Goal: Transaction & Acquisition: Book appointment/travel/reservation

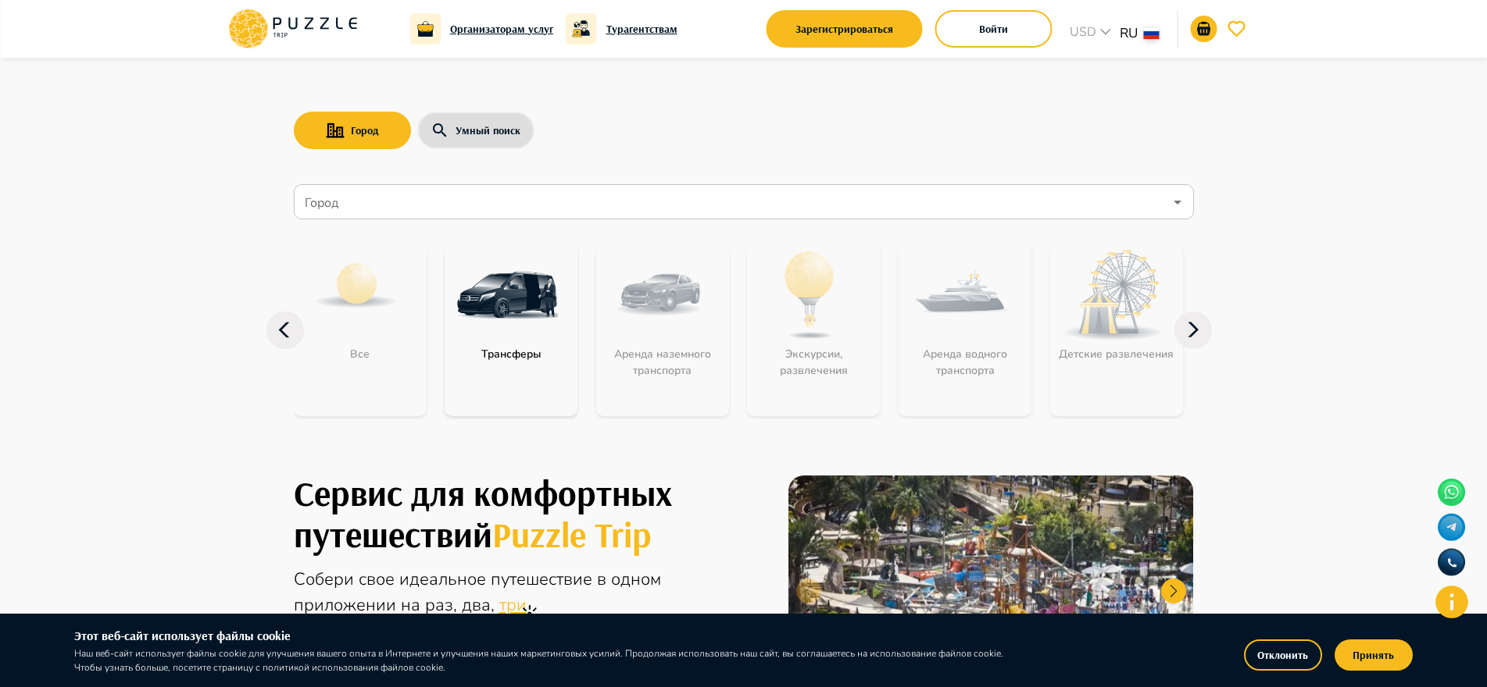
click at [1192, 326] on icon at bounding box center [1192, 330] width 11 height 15
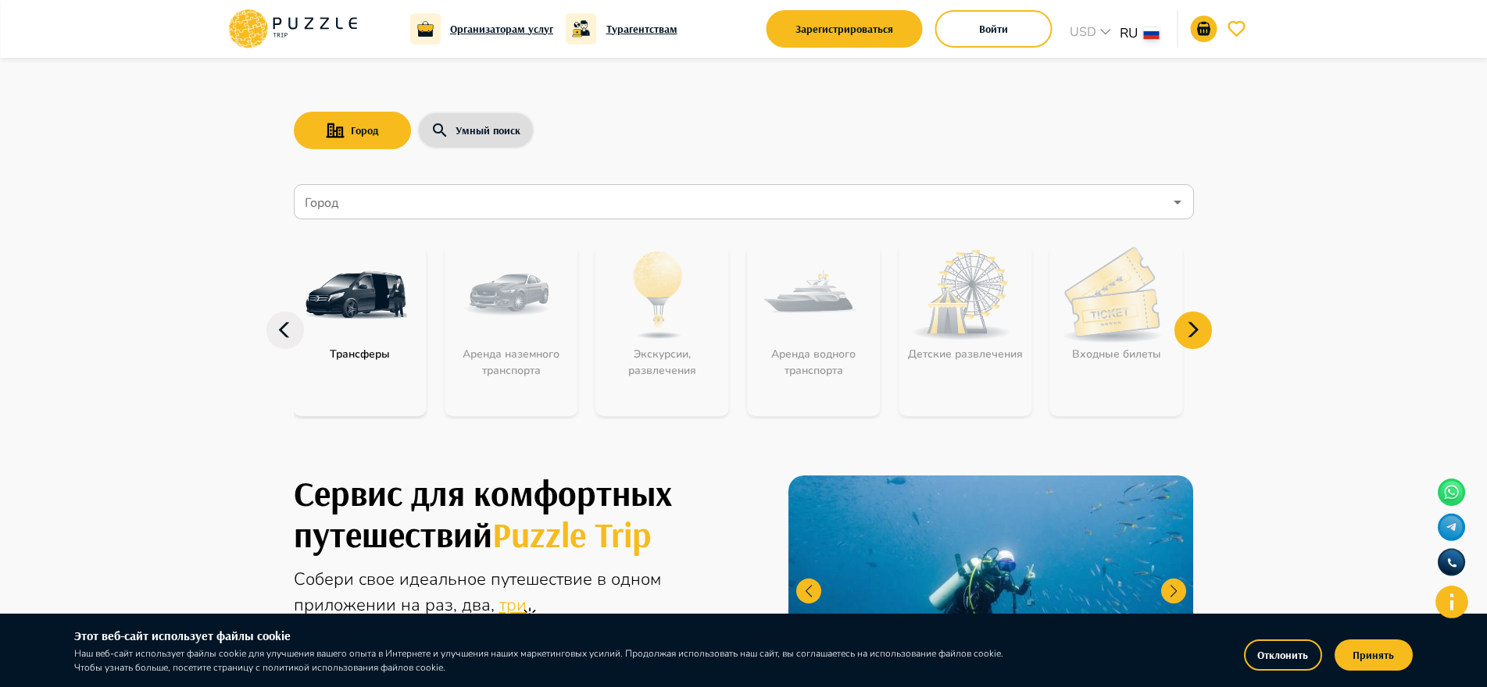
click at [1192, 326] on icon at bounding box center [1192, 330] width 11 height 15
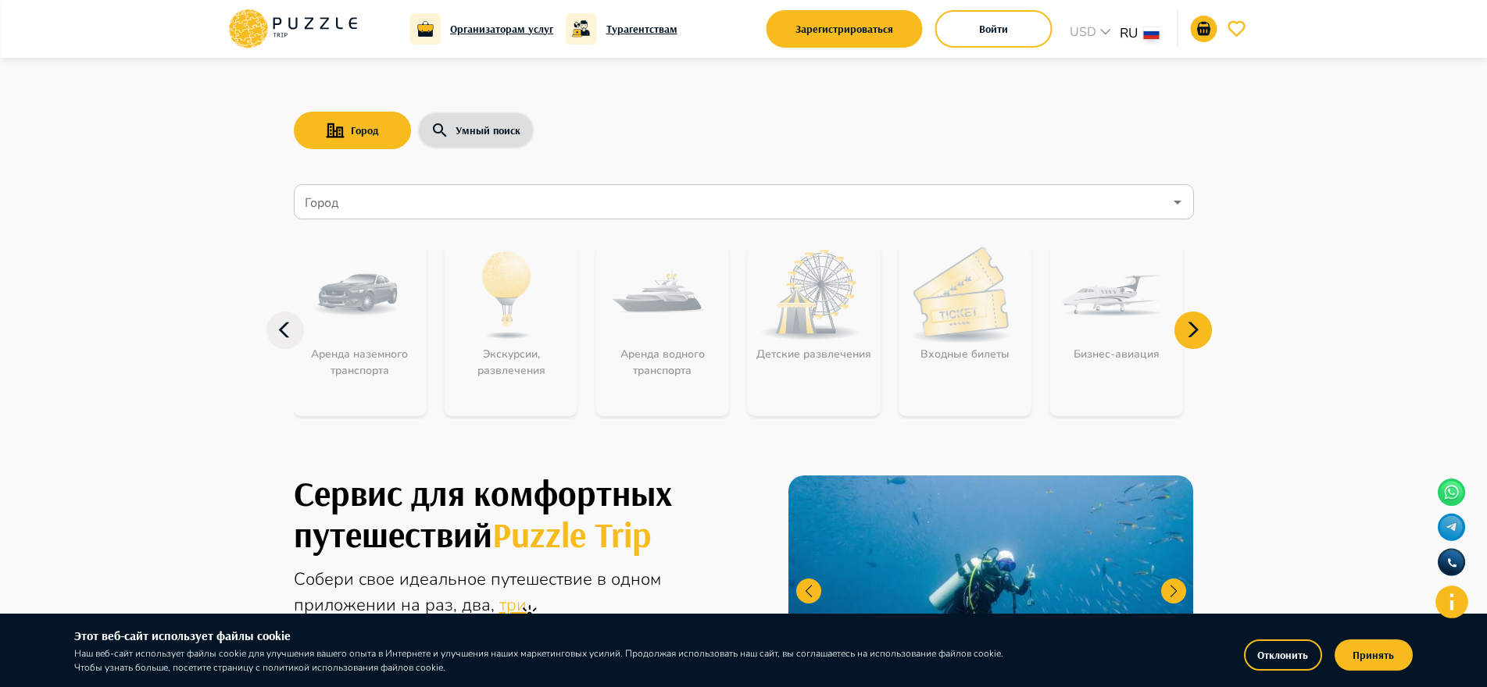
click at [1192, 326] on icon at bounding box center [1192, 330] width 11 height 15
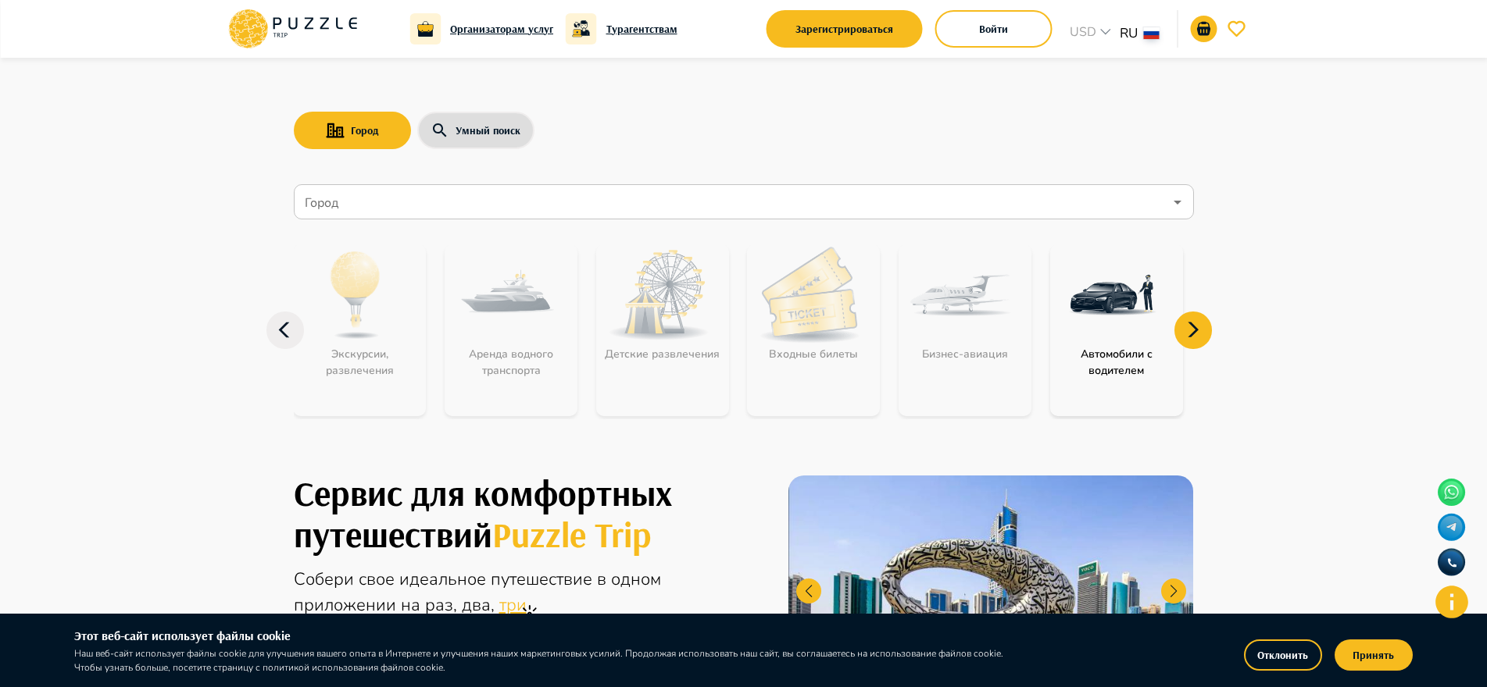
click at [1192, 326] on icon at bounding box center [1192, 330] width 11 height 15
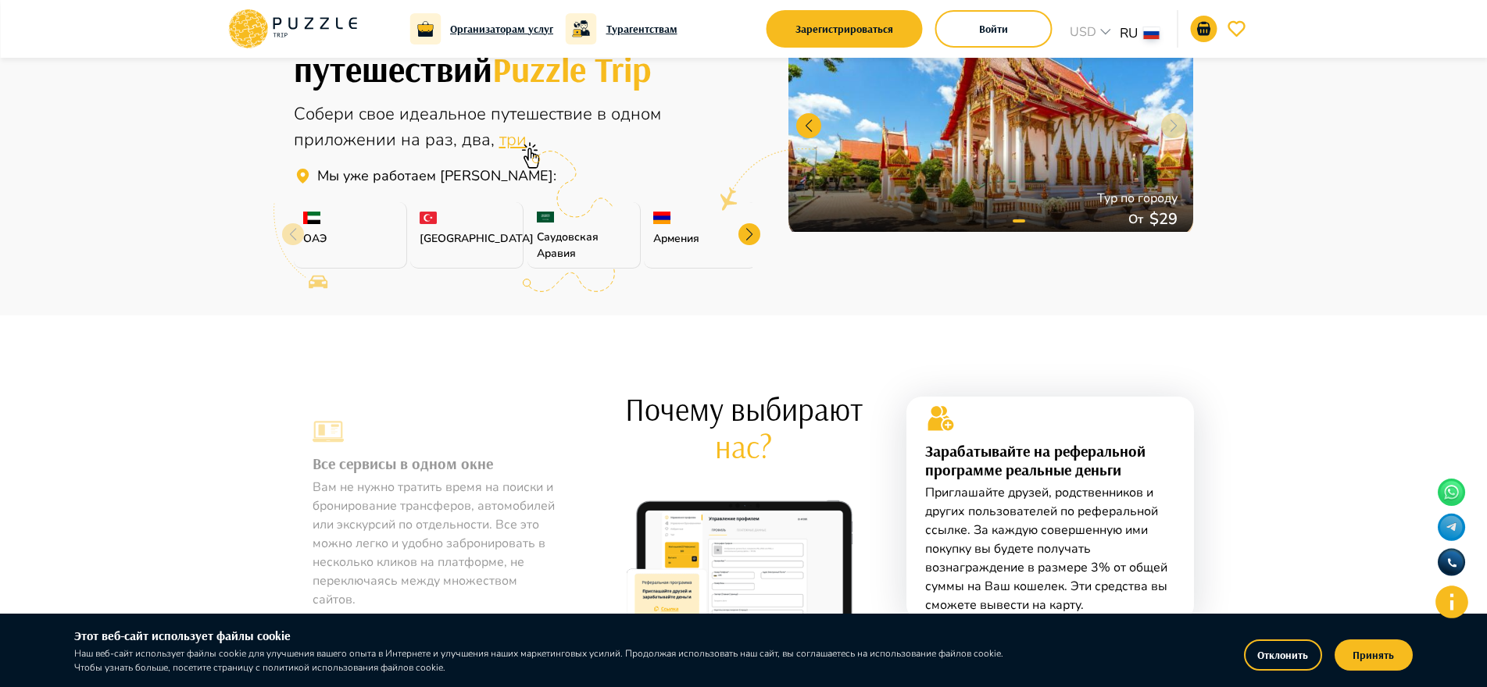
scroll to position [469, 0]
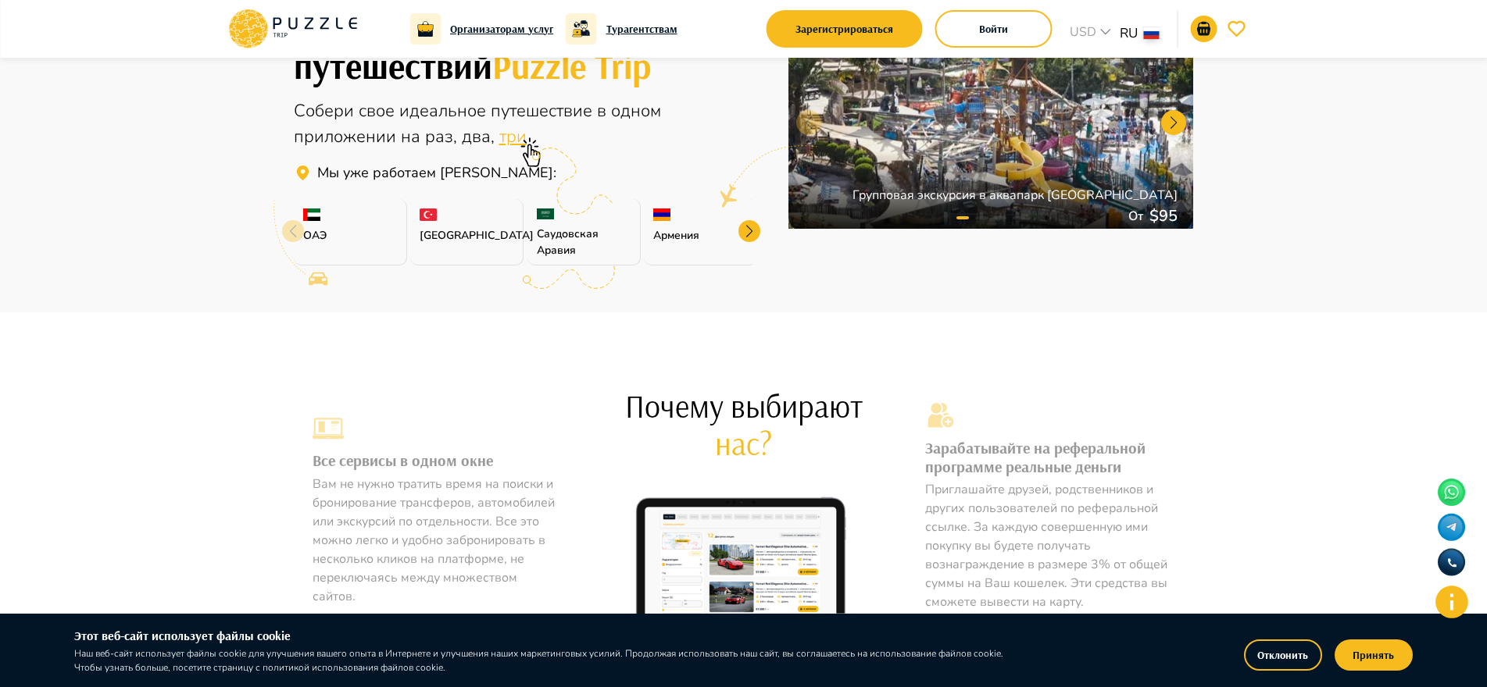
click at [750, 233] on div at bounding box center [749, 231] width 22 height 22
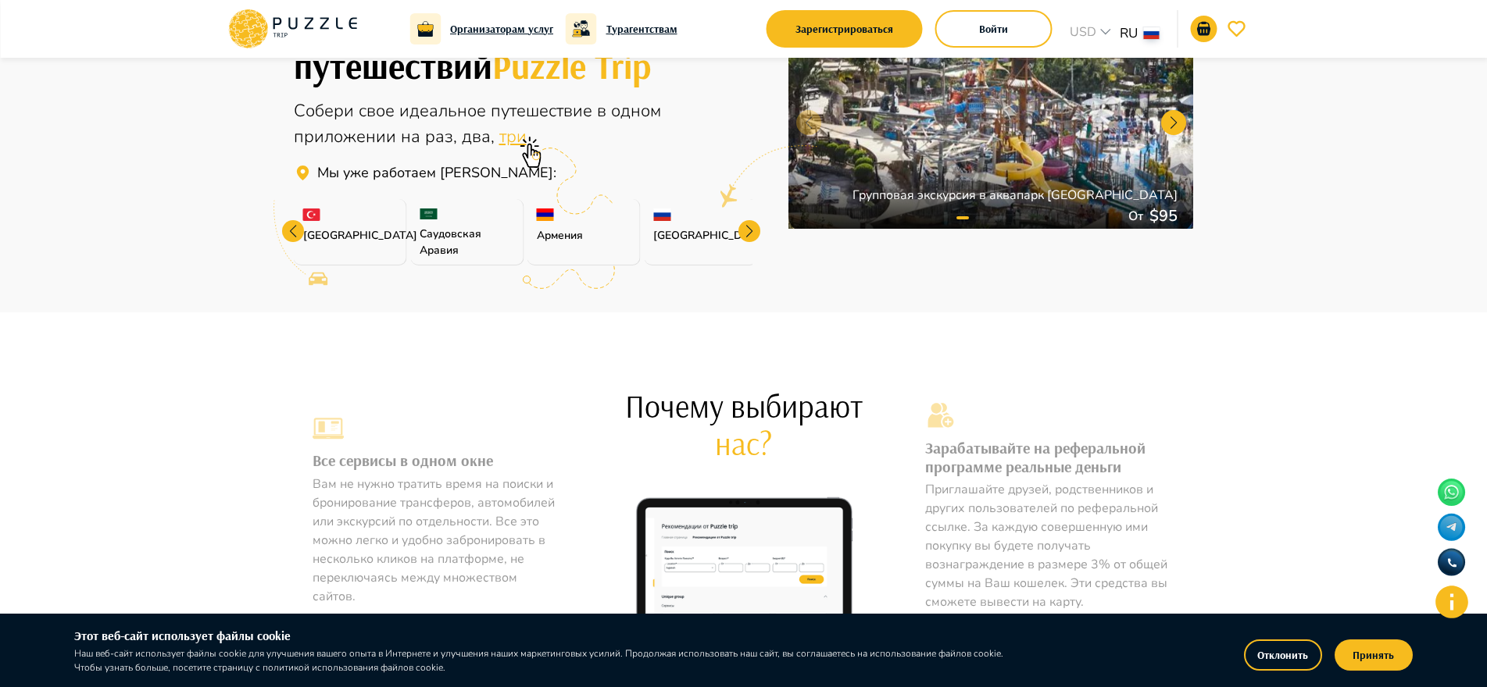
click at [749, 233] on div at bounding box center [749, 231] width 22 height 22
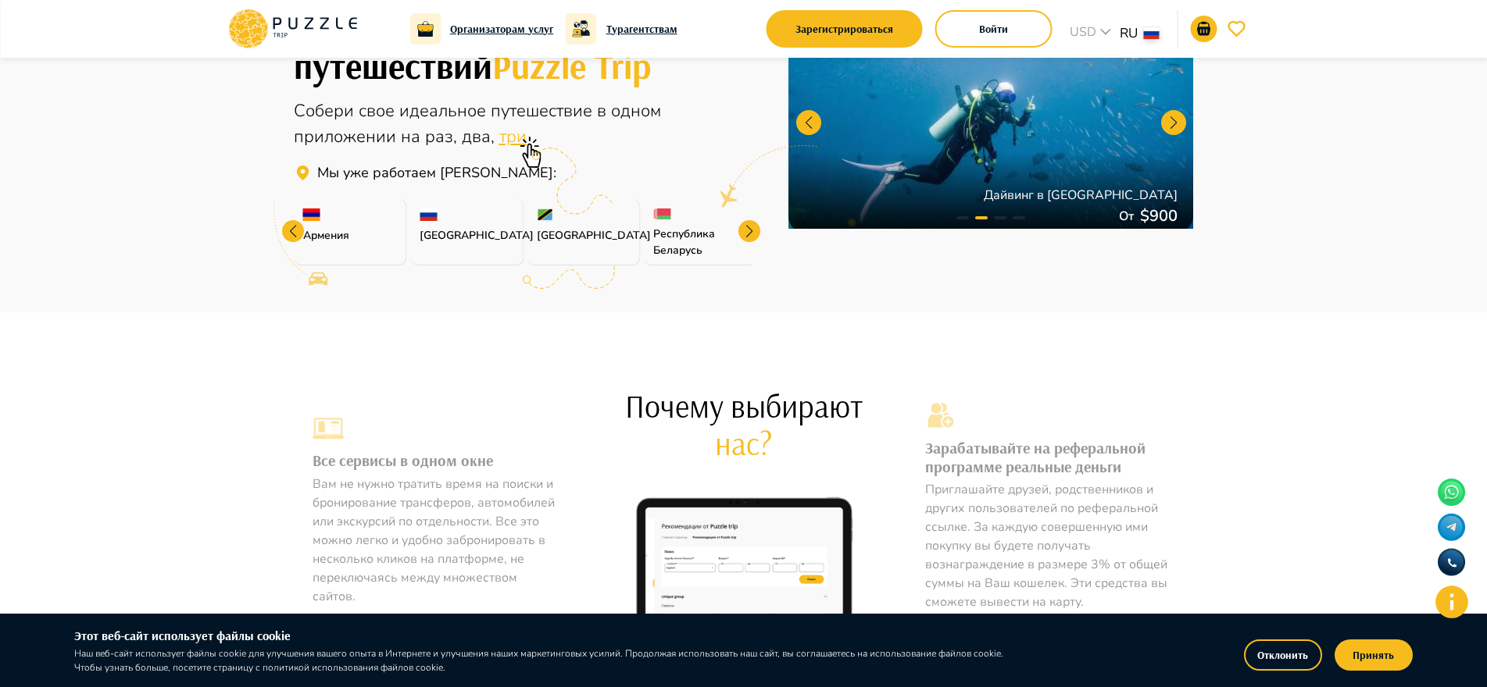
click at [749, 233] on div at bounding box center [749, 231] width 22 height 22
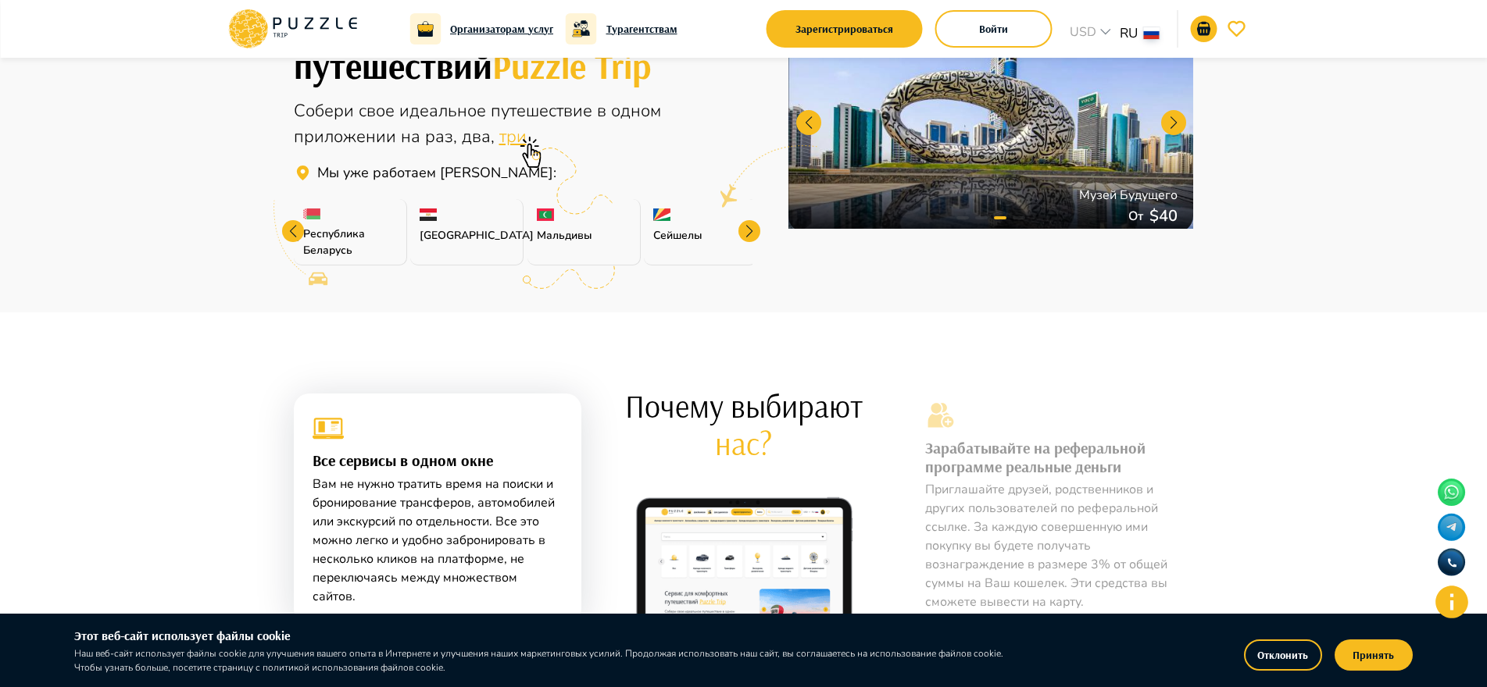
click at [749, 233] on div at bounding box center [749, 231] width 22 height 22
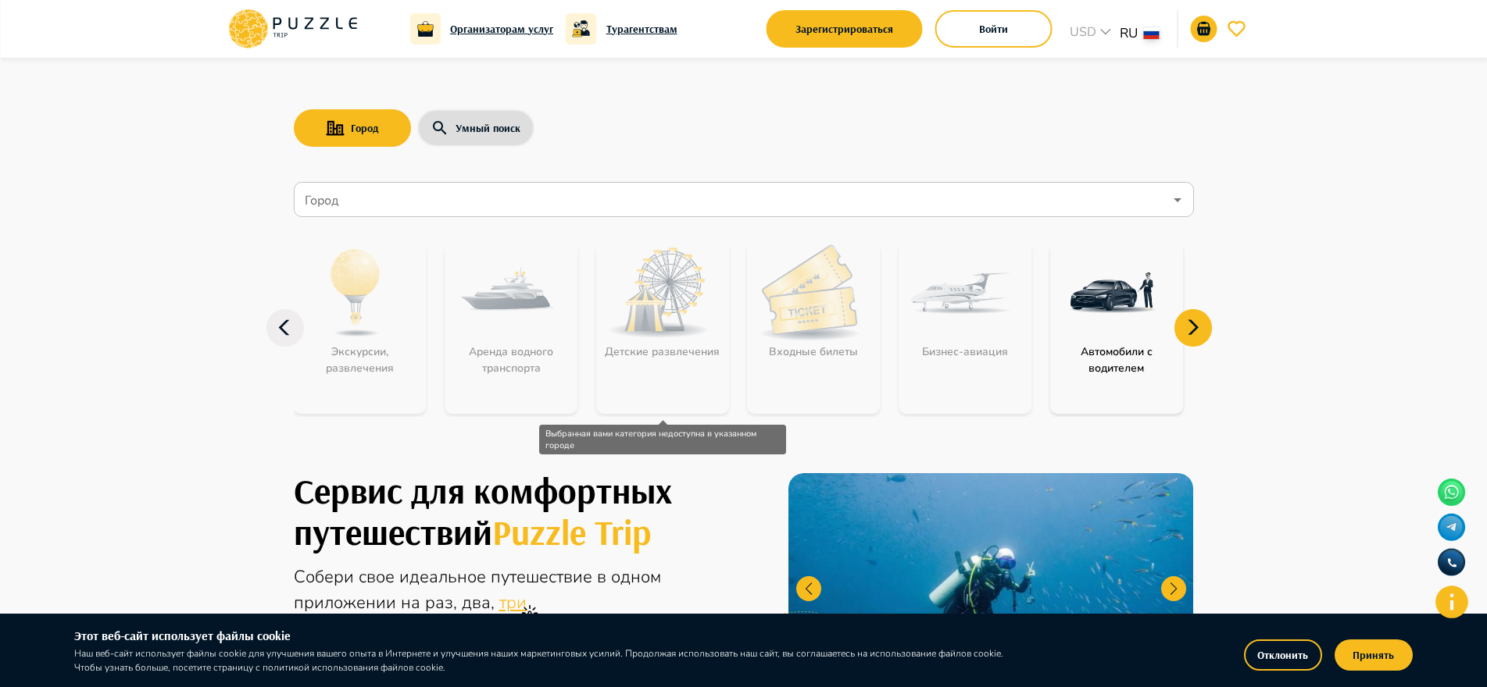
scroll to position [0, 0]
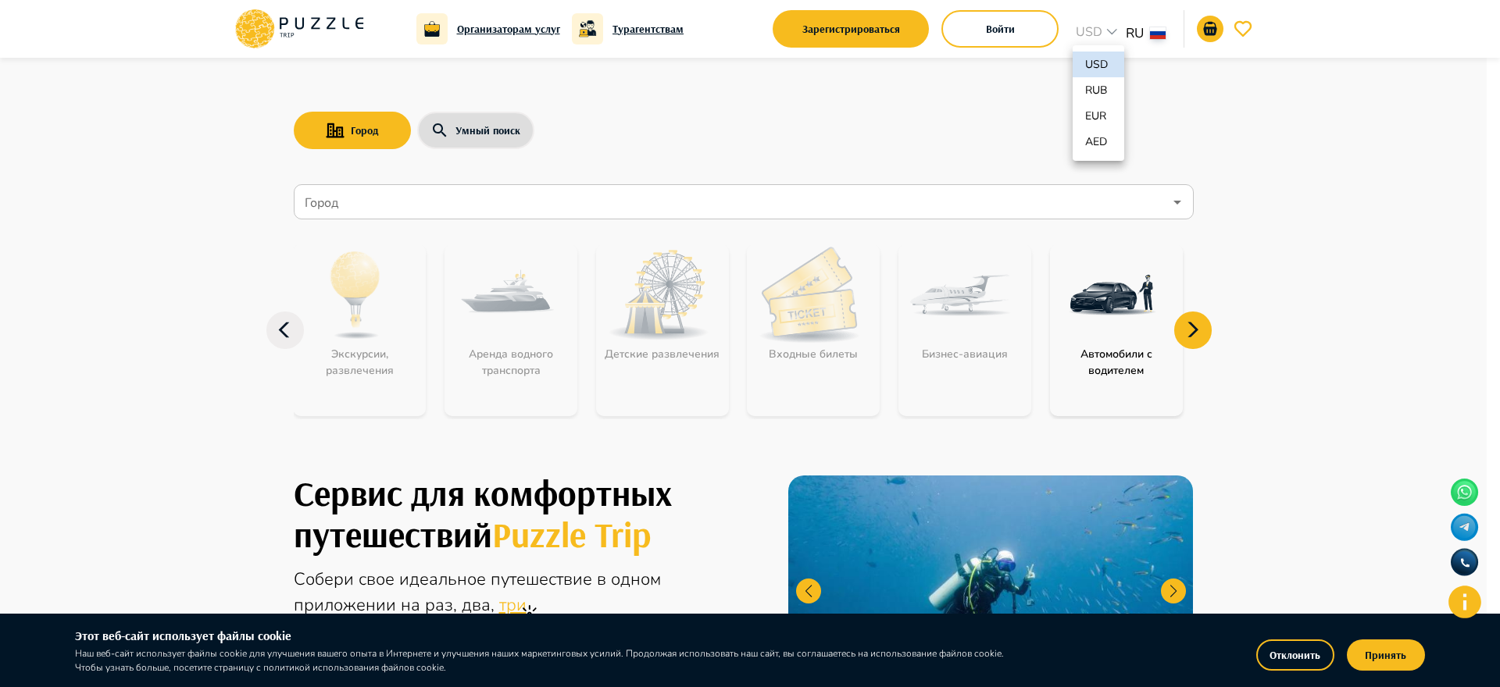
click at [1355, 188] on div at bounding box center [750, 343] width 1500 height 687
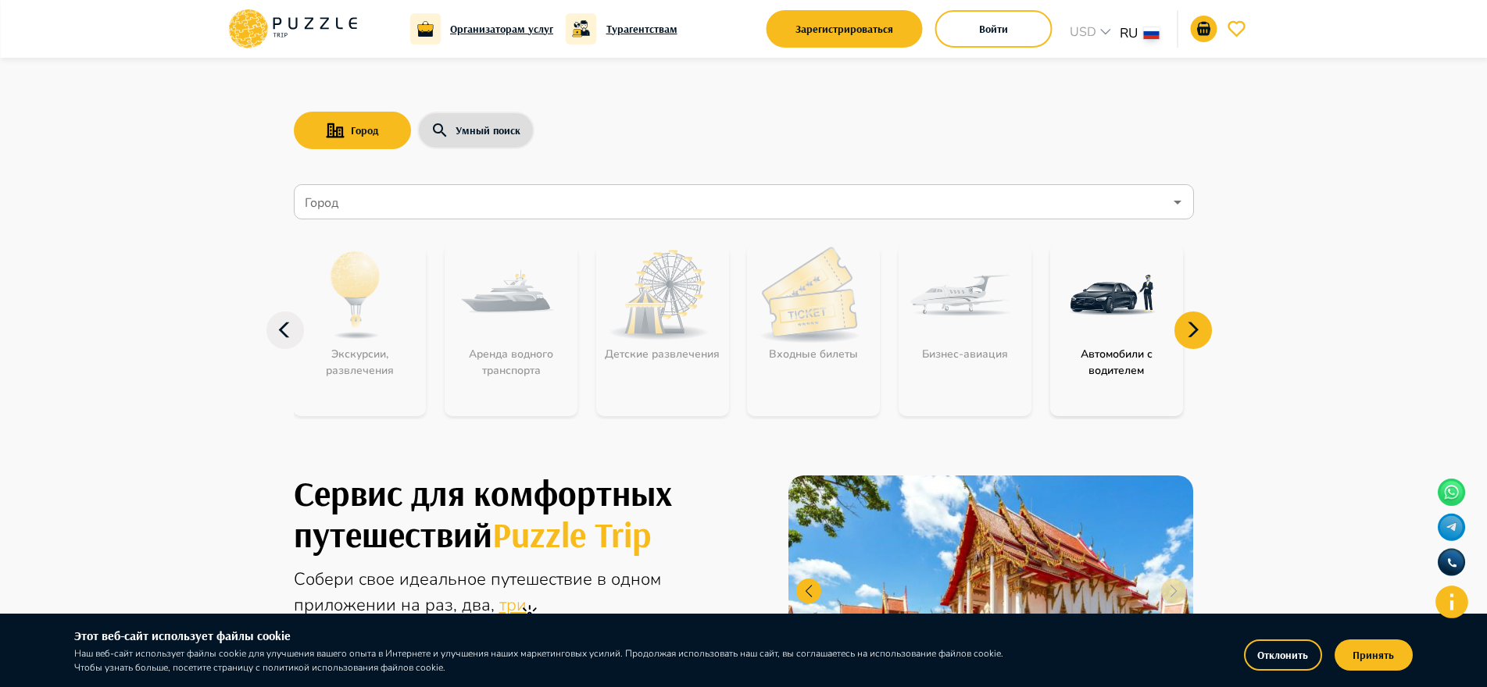
click at [620, 30] on h6 "Турагентствам" at bounding box center [641, 28] width 71 height 17
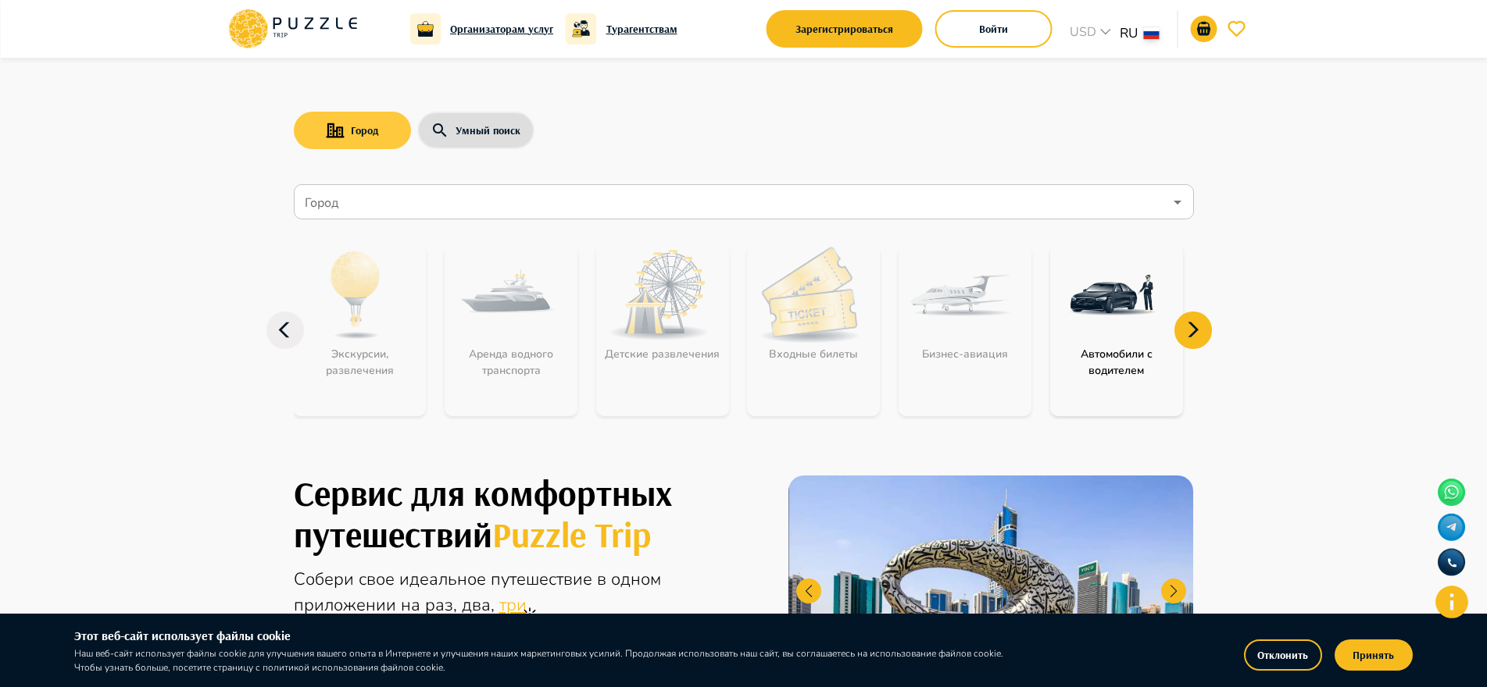
click at [348, 130] on button "Город" at bounding box center [352, 130] width 117 height 37
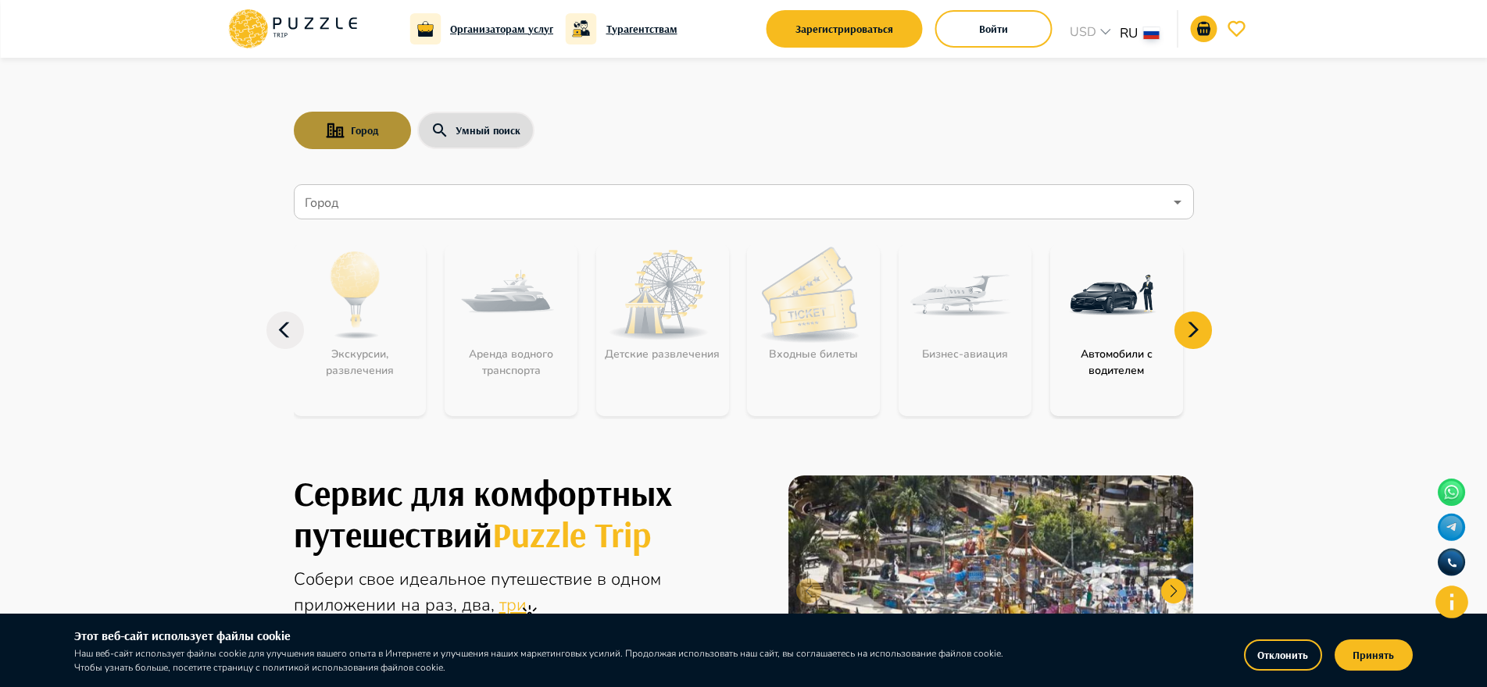
click at [362, 134] on button "Город" at bounding box center [352, 130] width 117 height 37
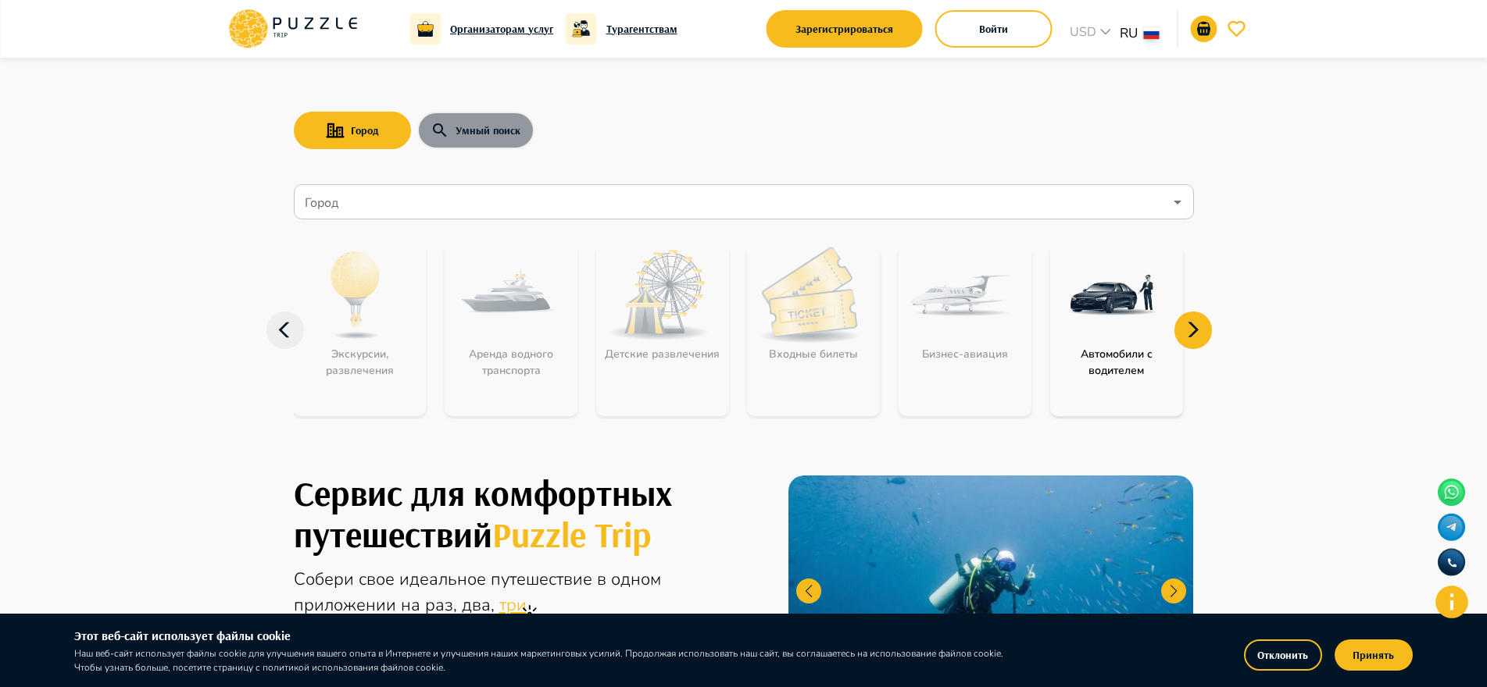
click at [477, 134] on button "Умный поиск" at bounding box center [475, 130] width 117 height 37
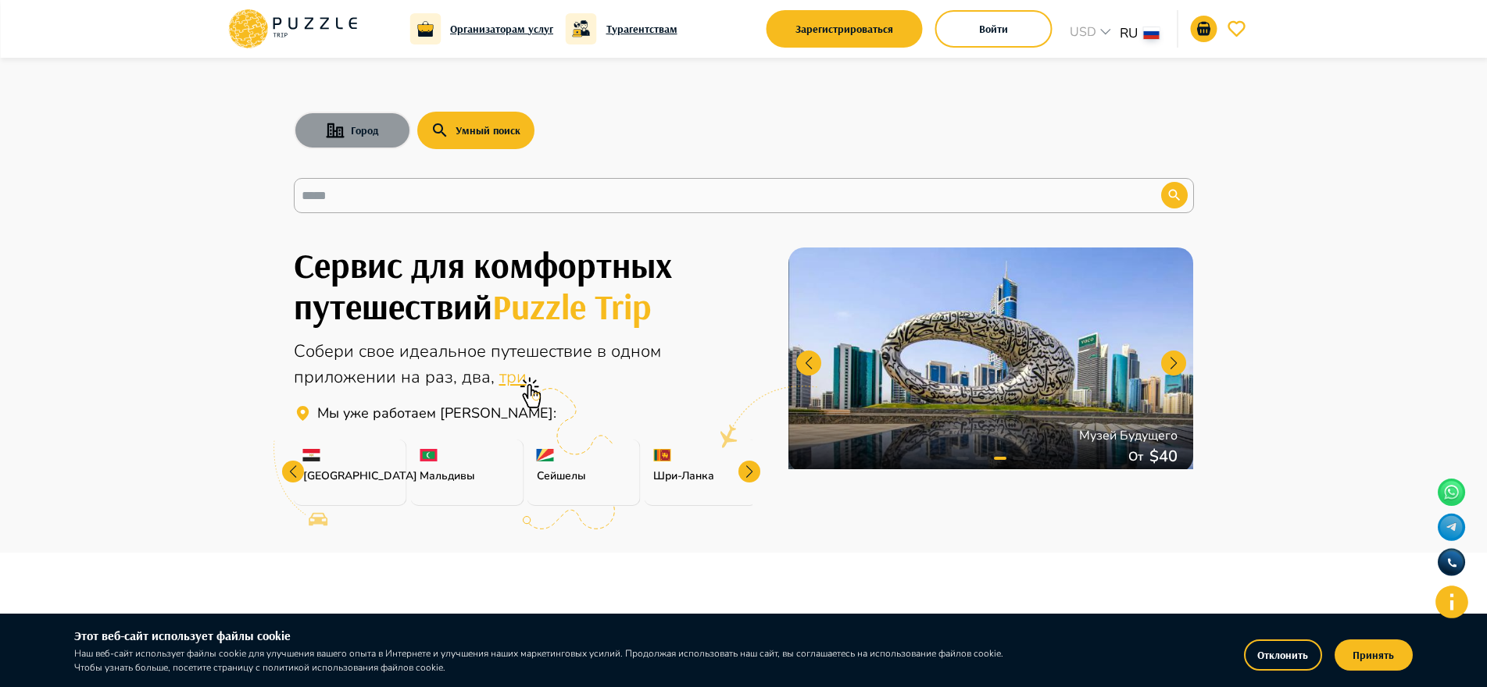
click at [350, 131] on button "Город" at bounding box center [352, 130] width 117 height 37
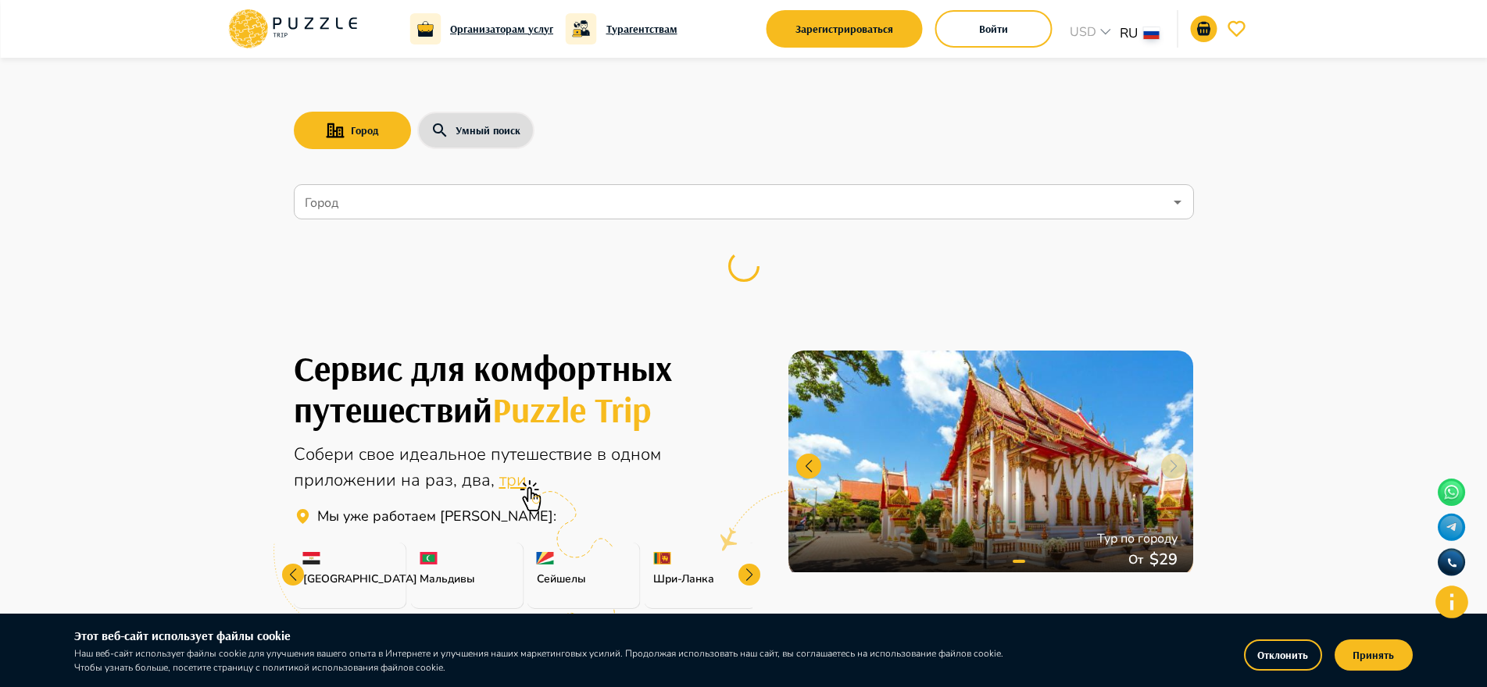
click at [332, 209] on input "Город" at bounding box center [733, 202] width 862 height 30
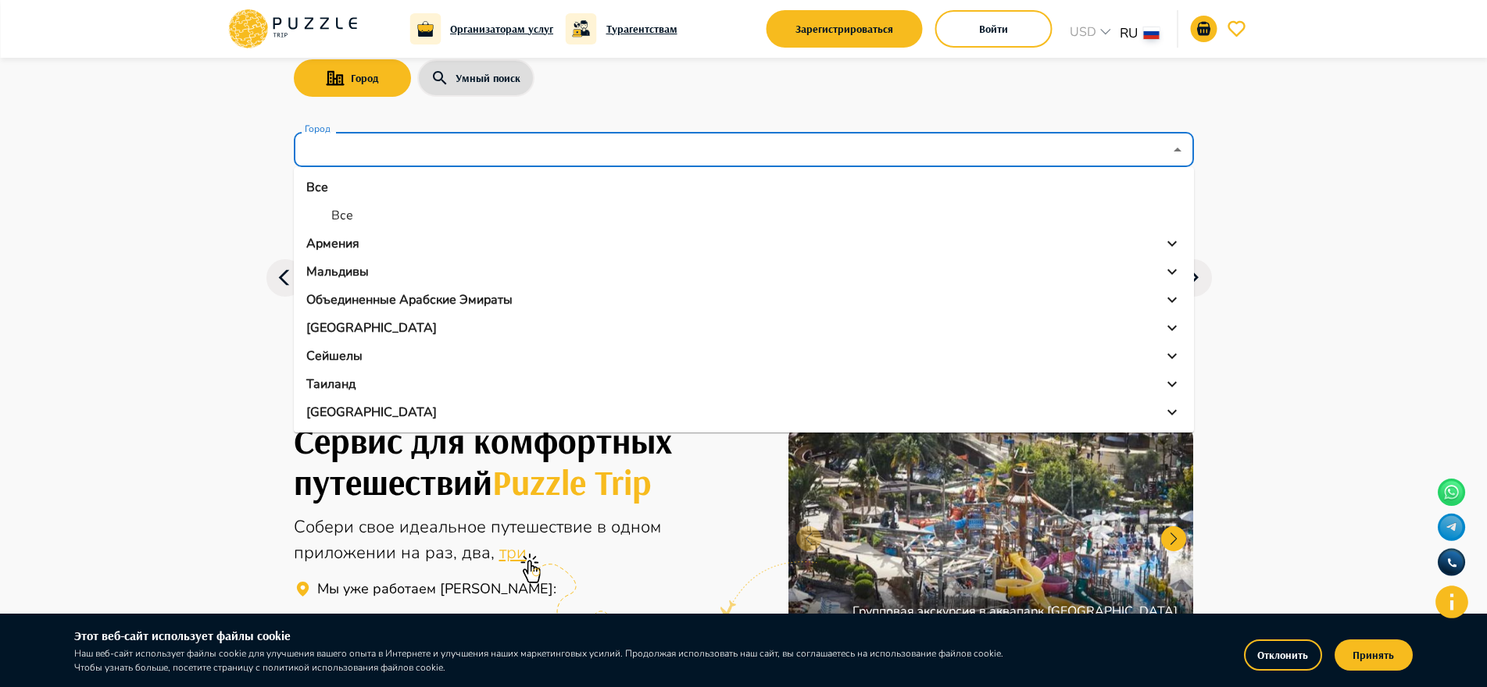
scroll to position [78, 0]
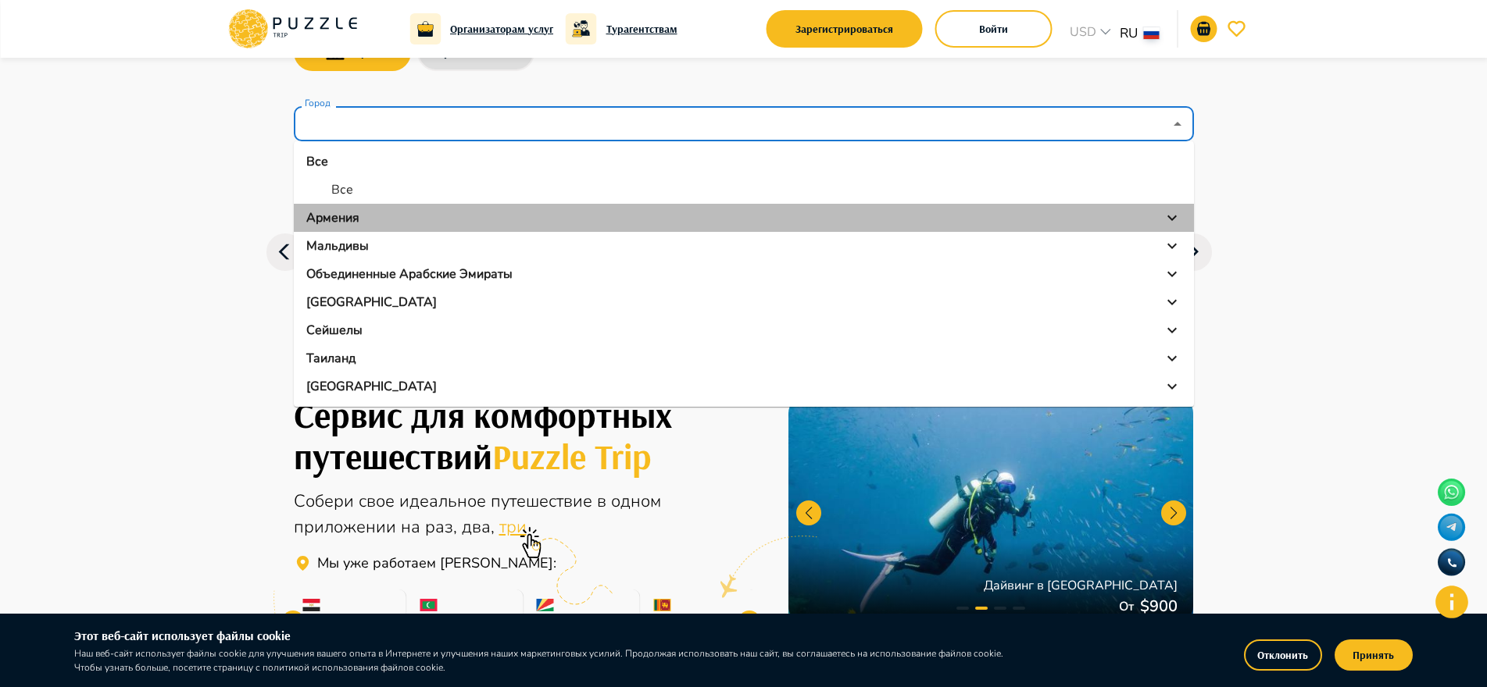
click at [326, 219] on p "Армения" at bounding box center [332, 218] width 53 height 19
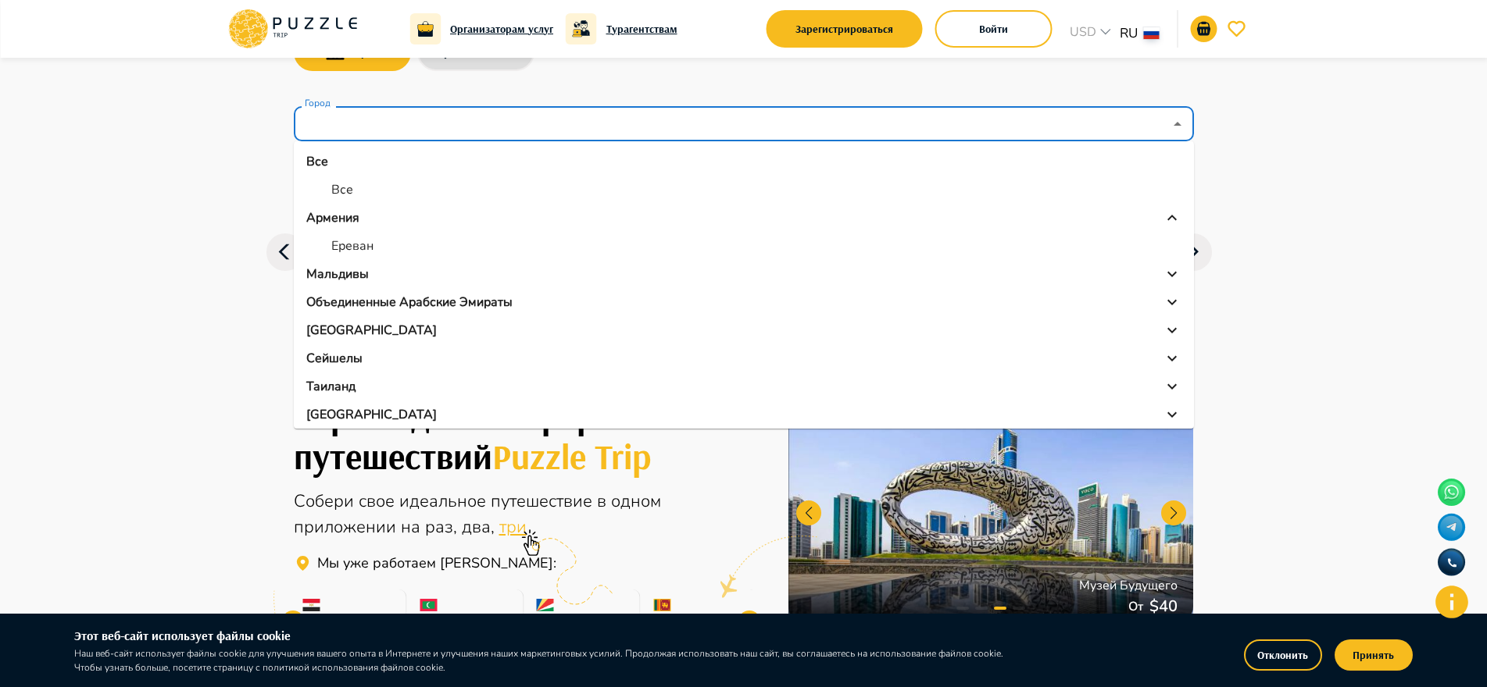
click at [359, 249] on p "Ереван" at bounding box center [352, 246] width 42 height 19
type input "******"
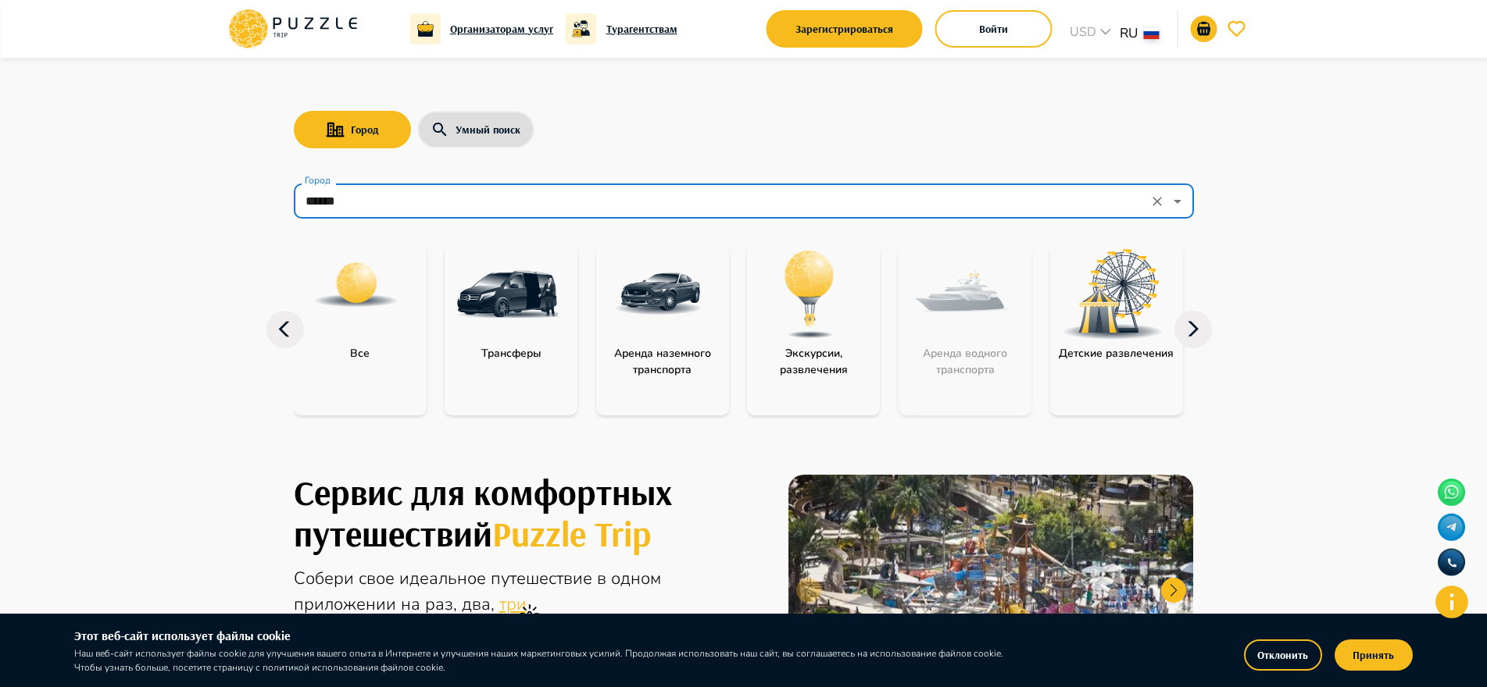
scroll to position [0, 0]
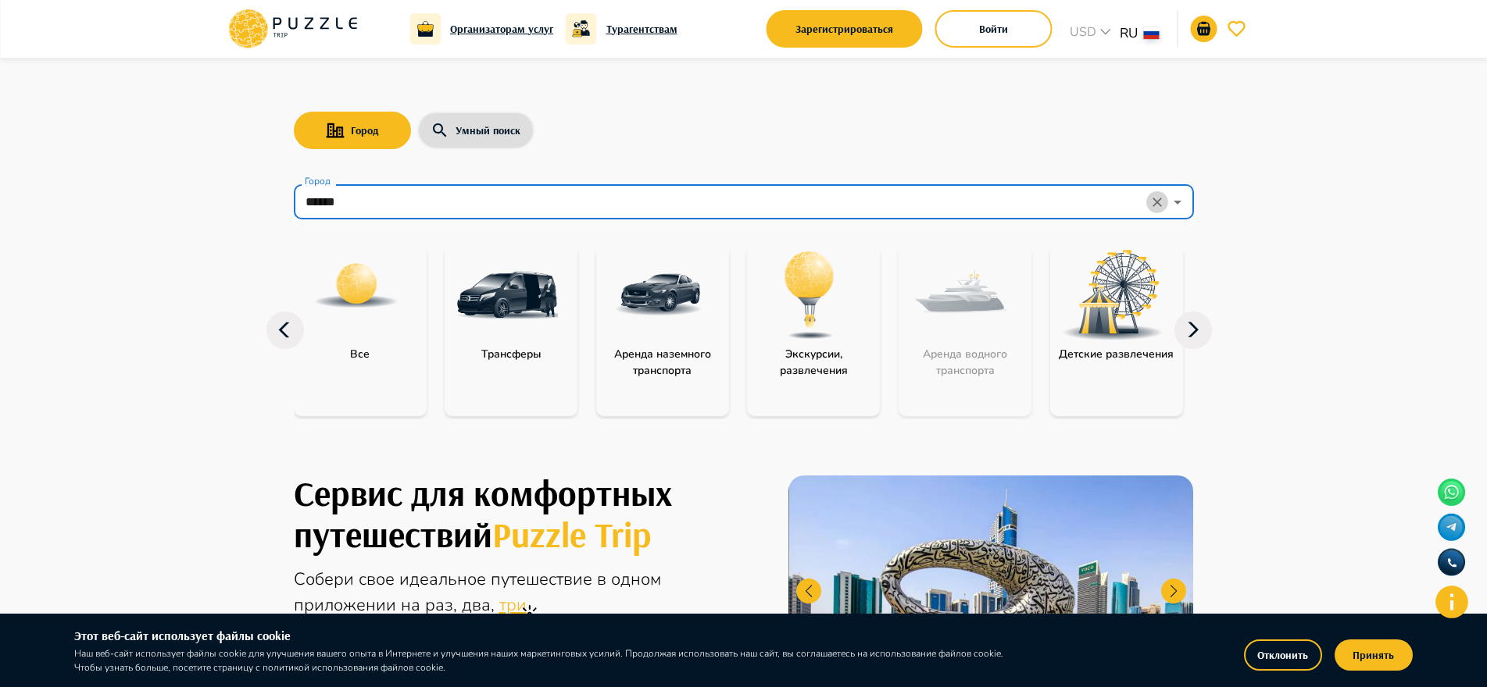
click at [1152, 201] on icon "Clear" at bounding box center [1157, 203] width 16 height 16
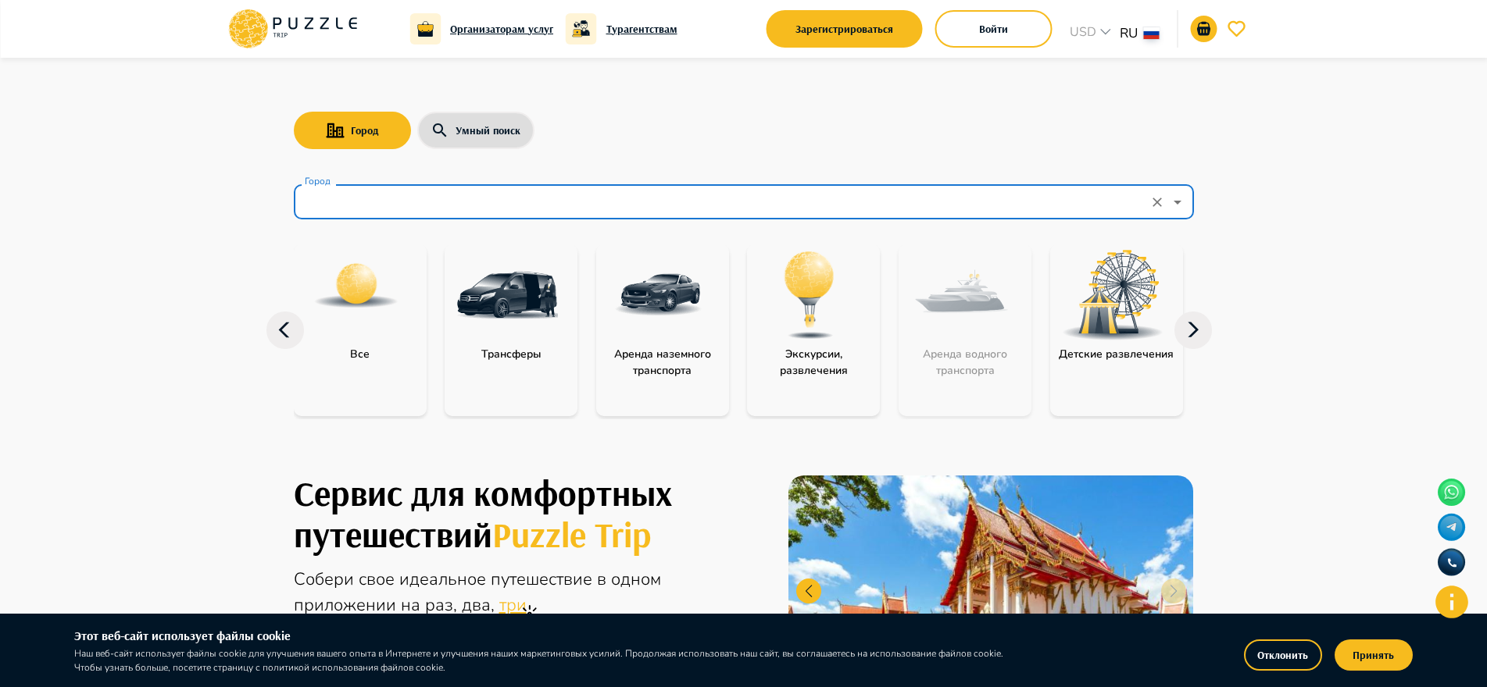
click at [423, 203] on input "Город" at bounding box center [722, 202] width 841 height 30
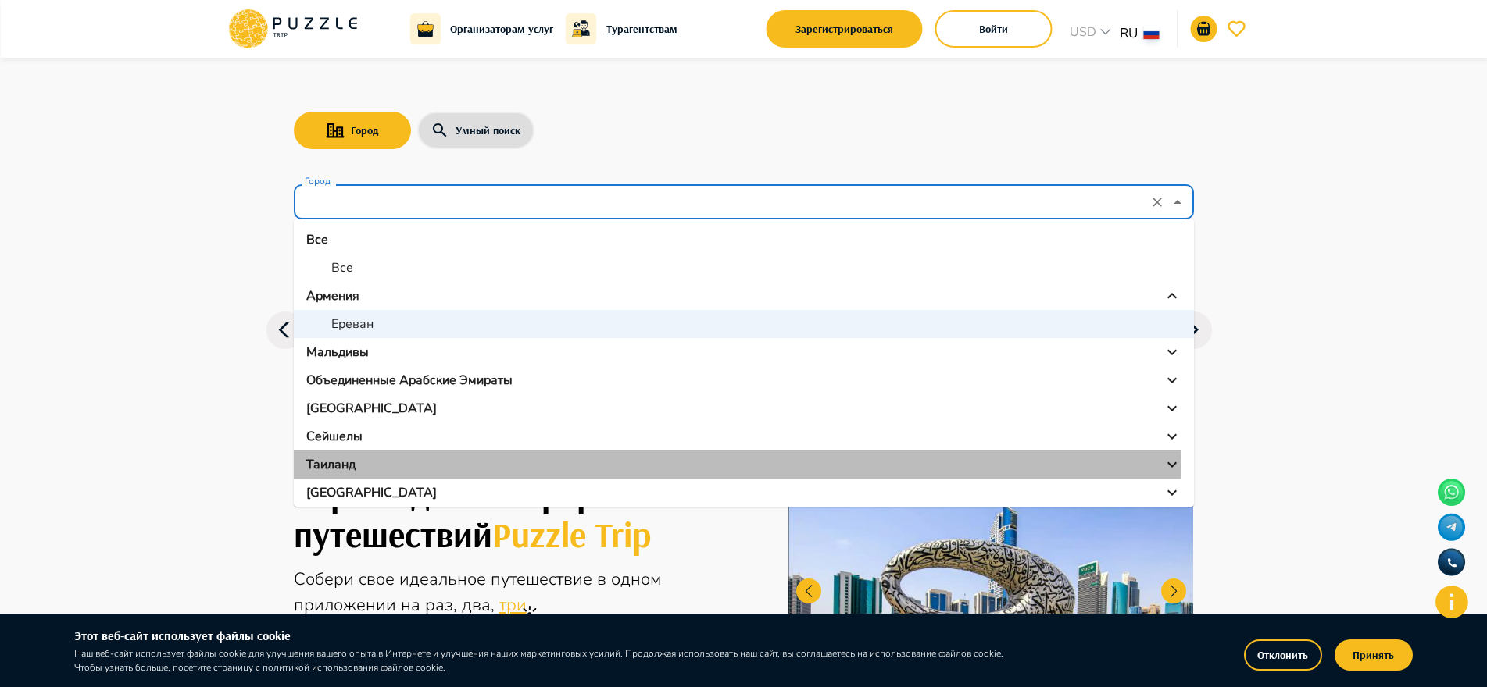
click at [346, 466] on p "Таиланд" at bounding box center [330, 464] width 49 height 19
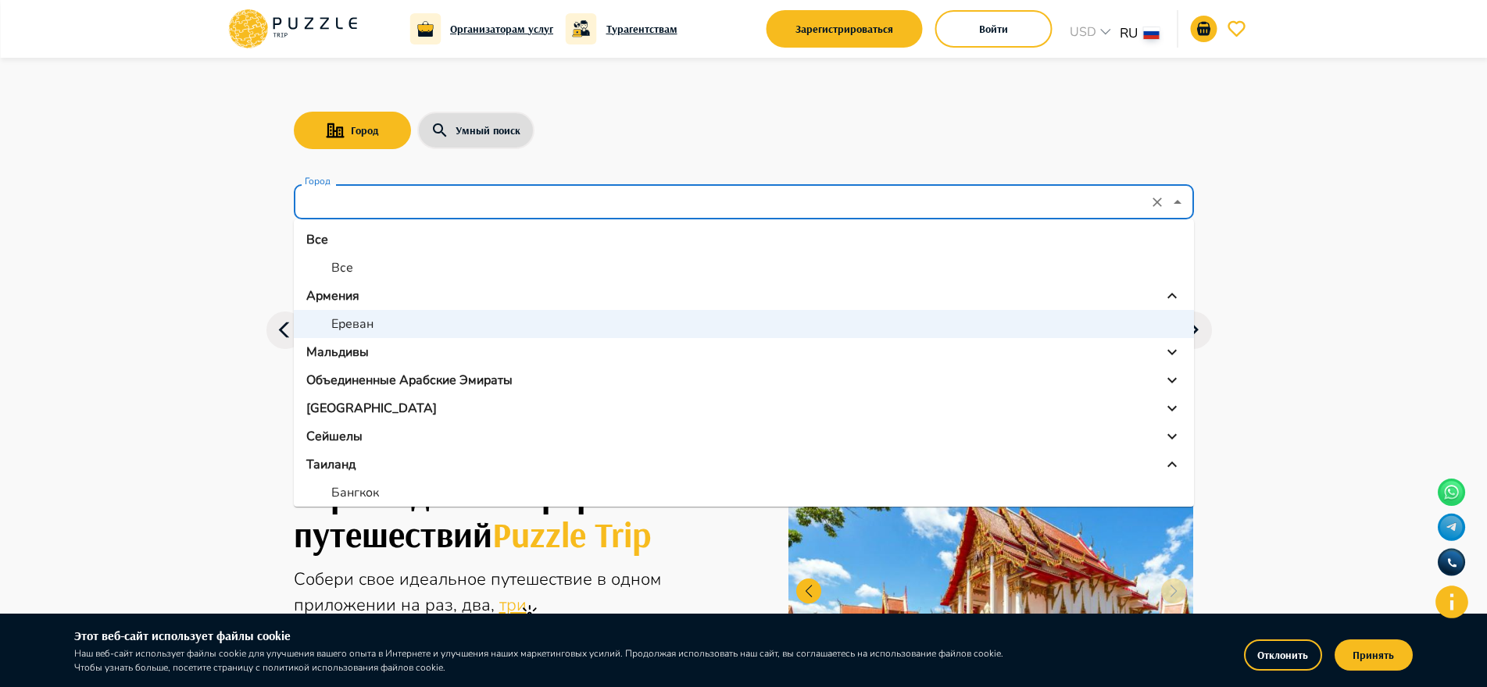
click at [418, 208] on input "Город" at bounding box center [722, 202] width 841 height 30
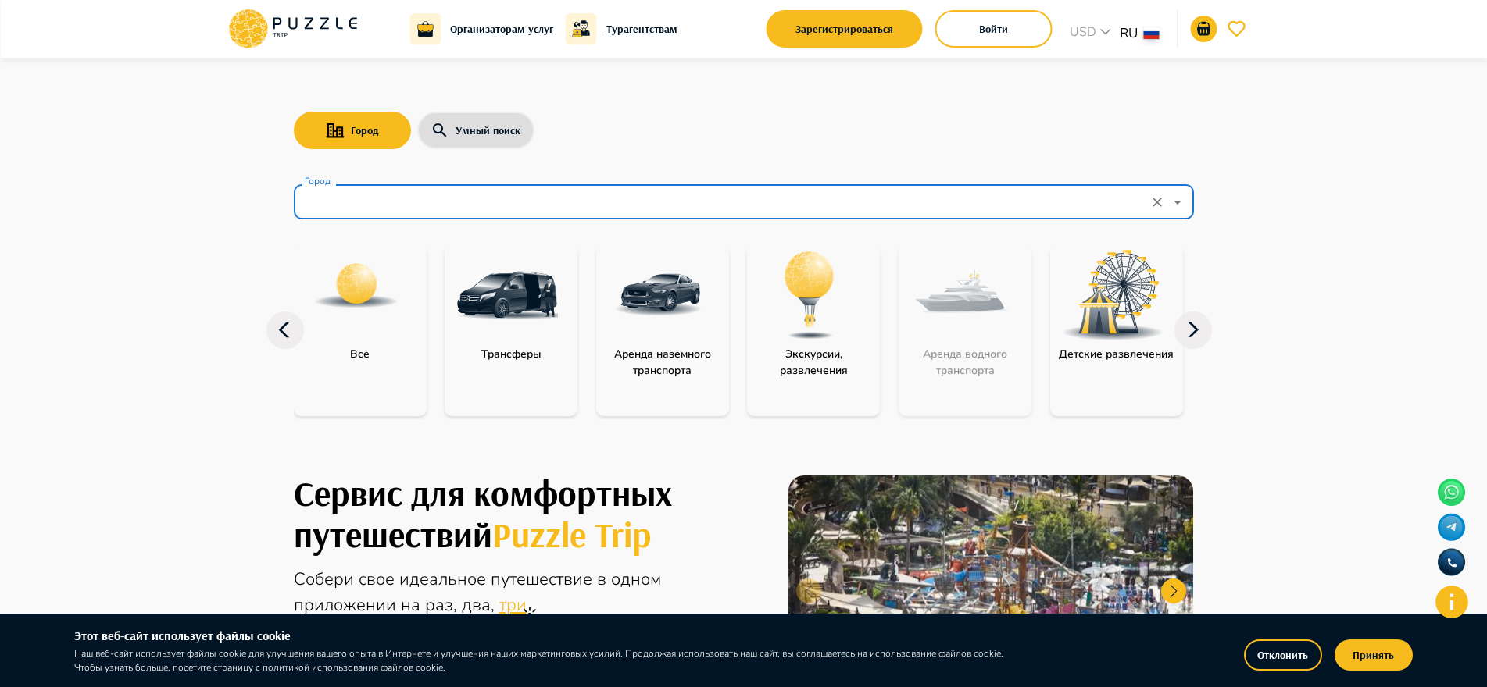
type input "******"
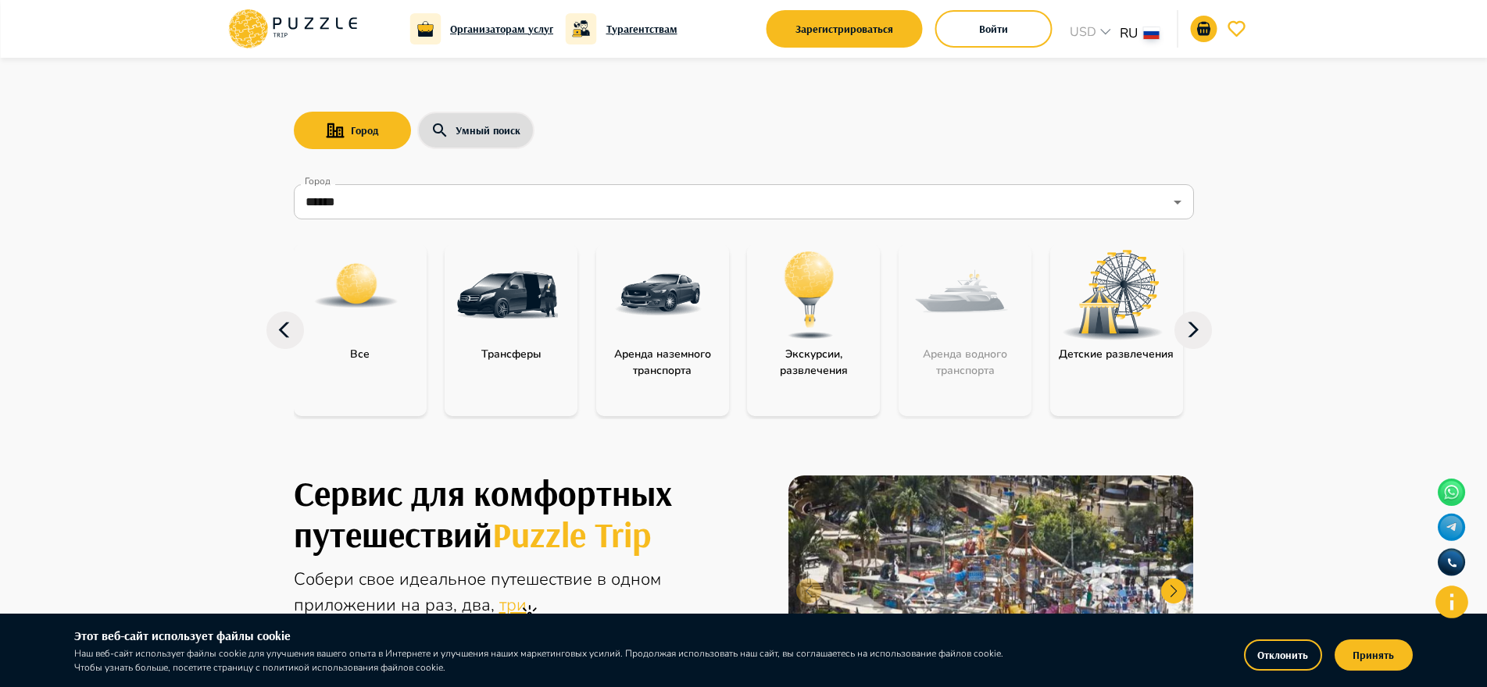
click at [555, 362] on div "Трансферы" at bounding box center [511, 354] width 133 height 16
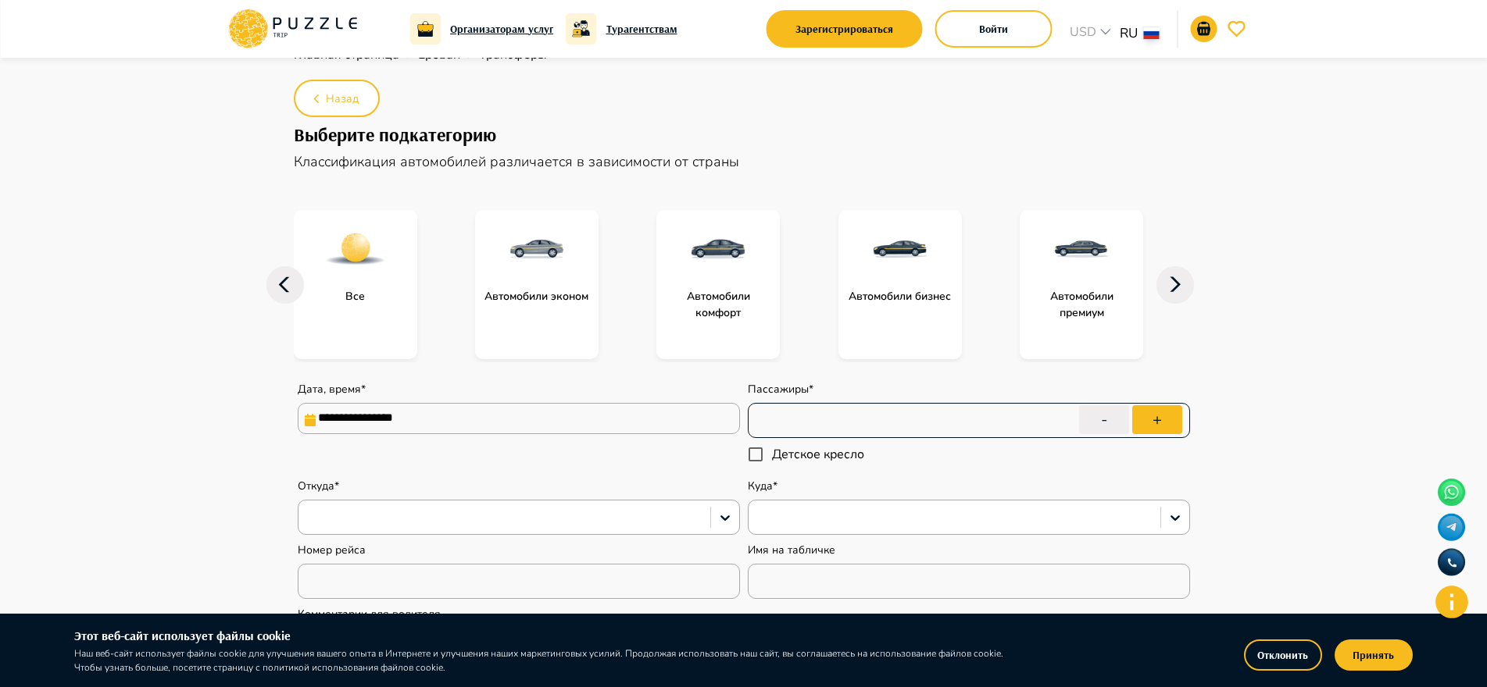
scroll to position [78, 0]
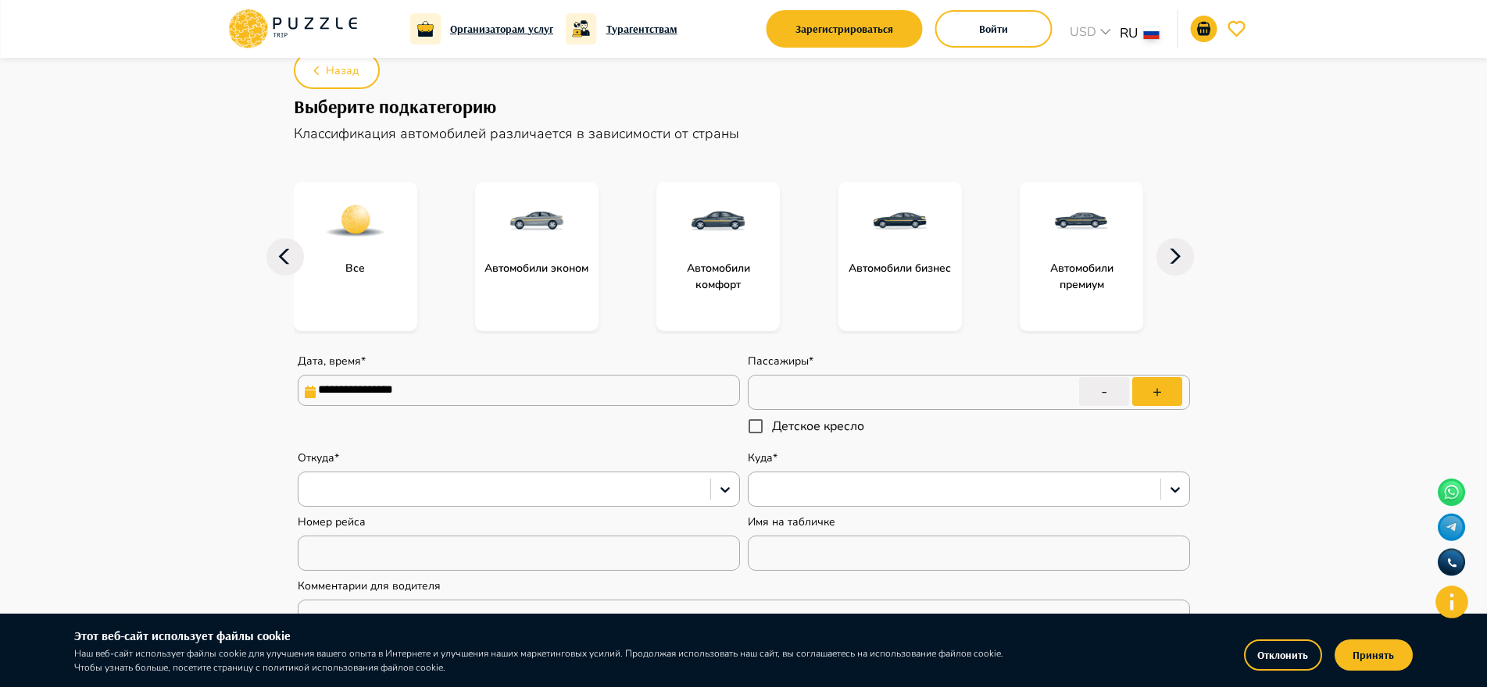
click at [1170, 258] on icon at bounding box center [1174, 256] width 37 height 37
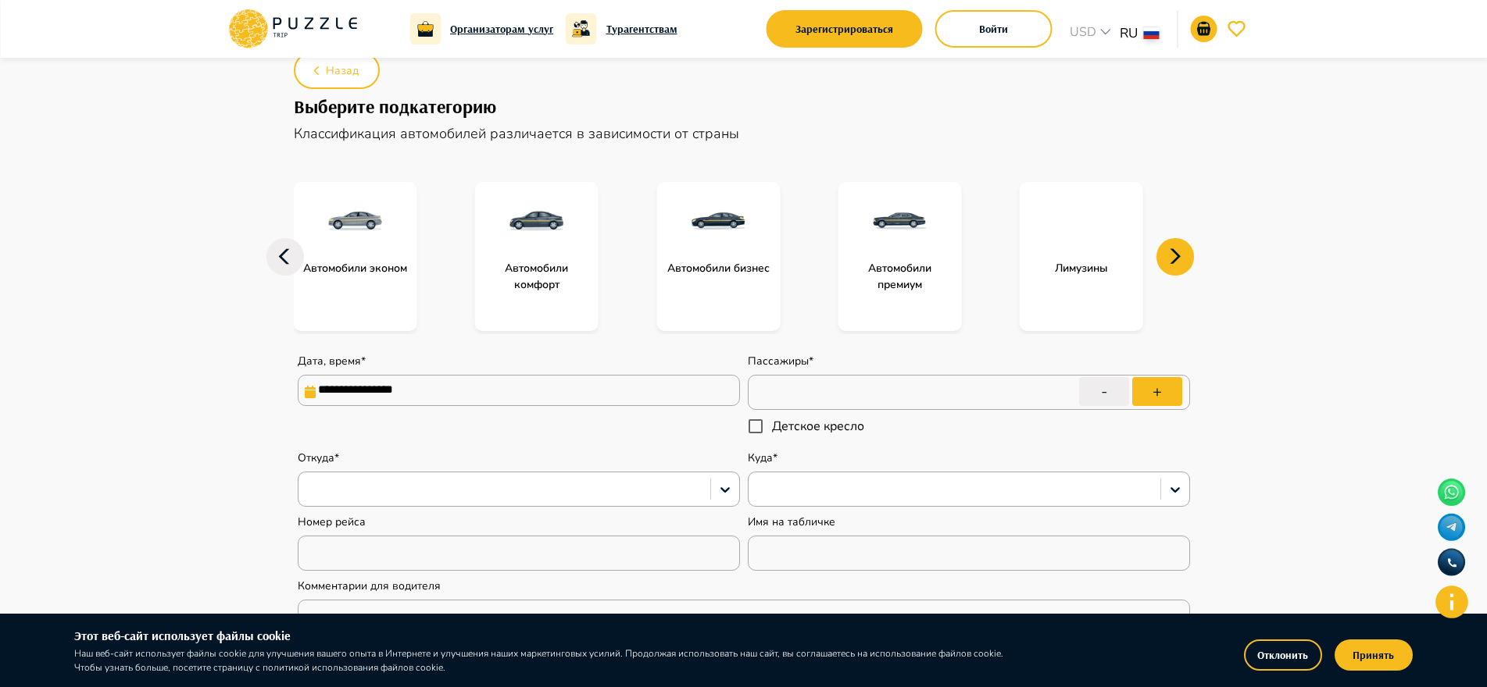
type textarea "*"
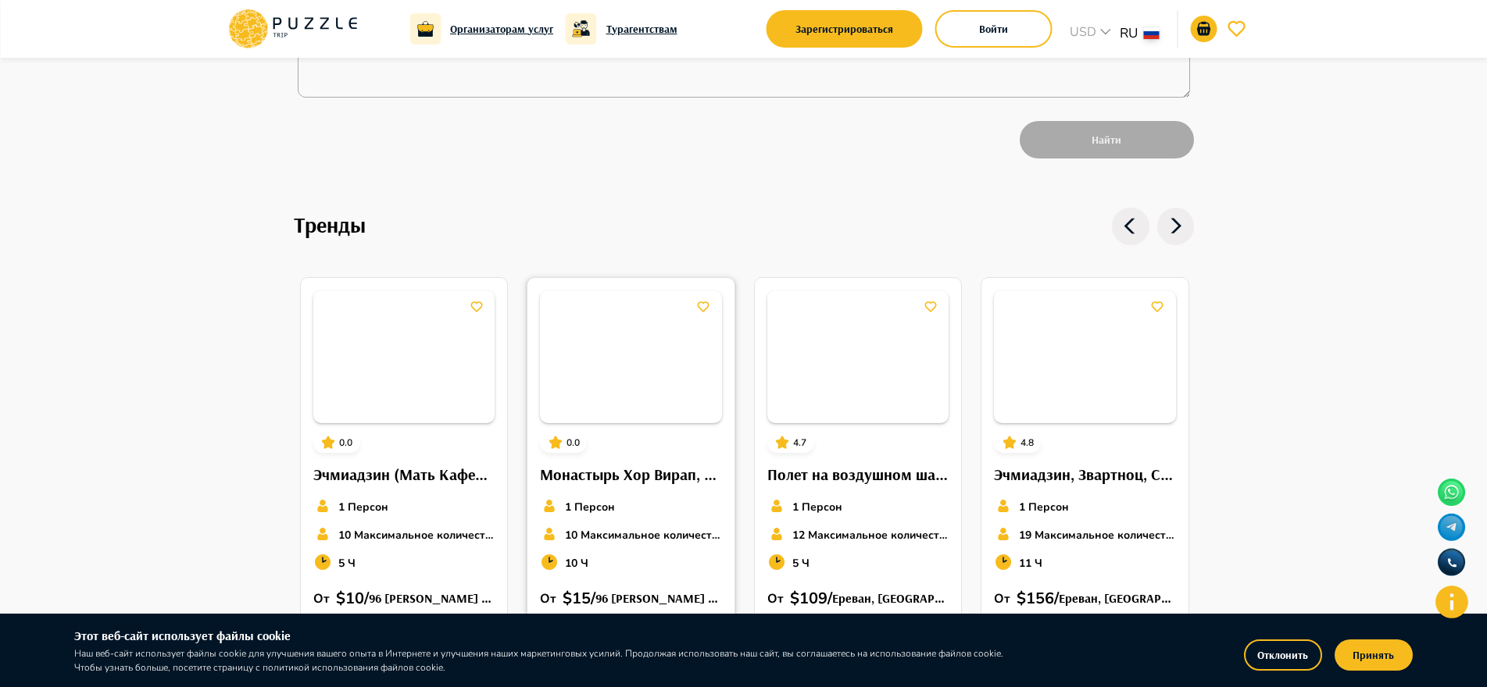
scroll to position [859, 0]
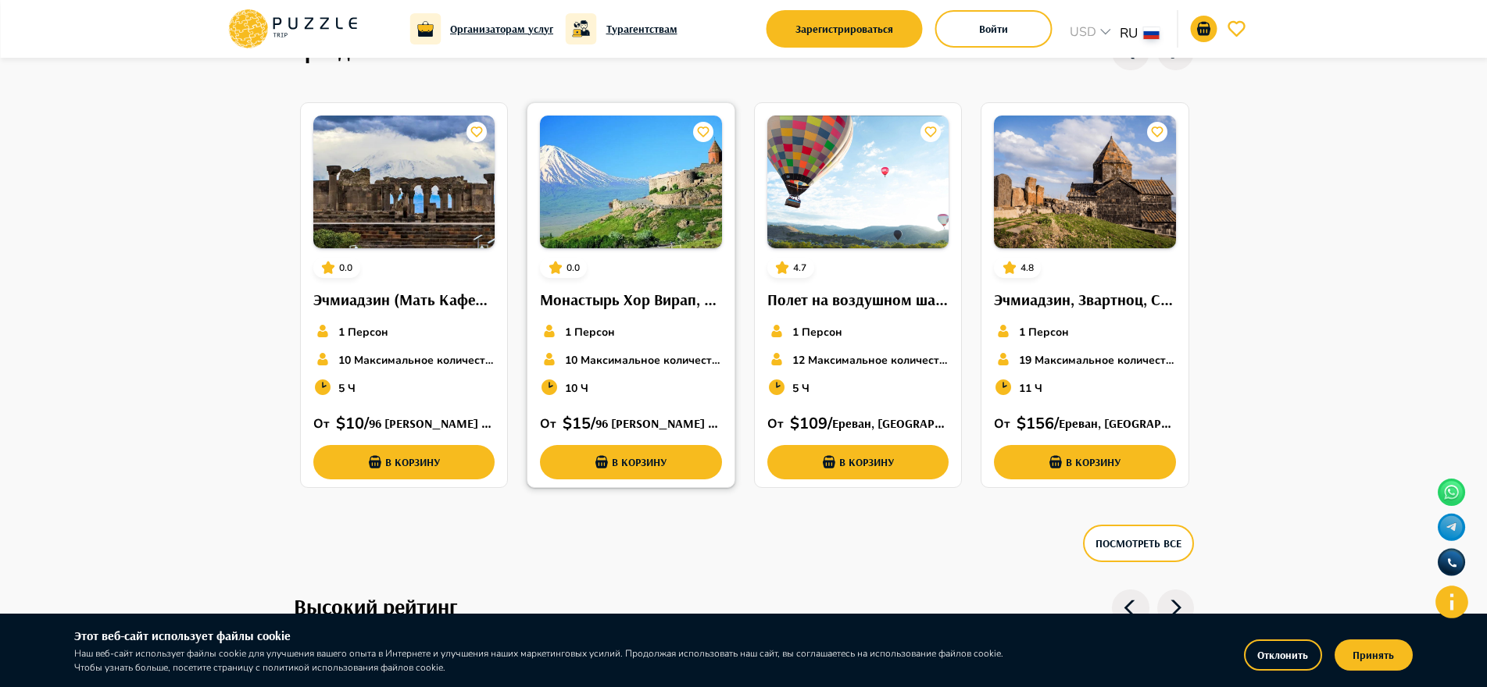
click at [578, 297] on h6 "Монастырь Хор Вирап, Пещера Птиц, Винный завод Хин Арени, Монастырь Нораванк" at bounding box center [631, 299] width 182 height 25
click at [856, 295] on h6 "Полет на воздушном шаре Групповой пакет" at bounding box center [858, 299] width 182 height 25
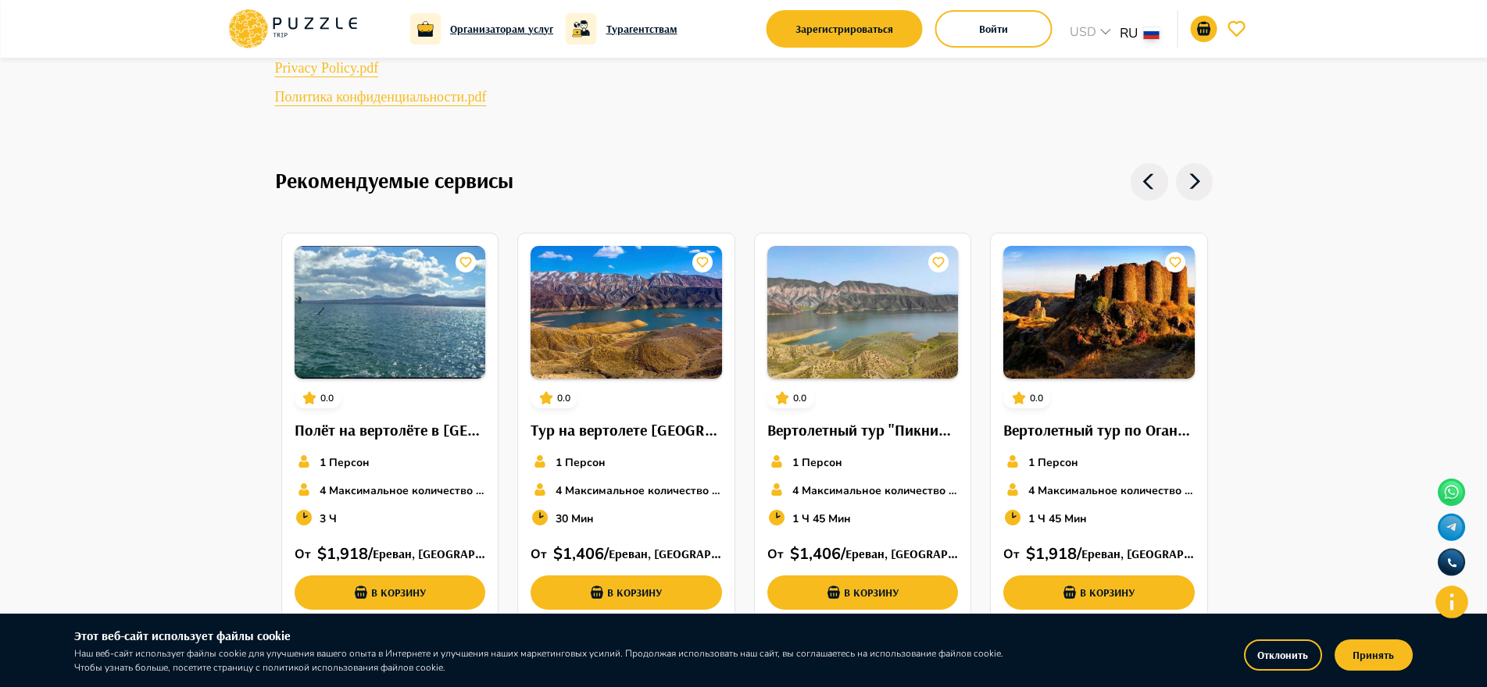
scroll to position [1484, 0]
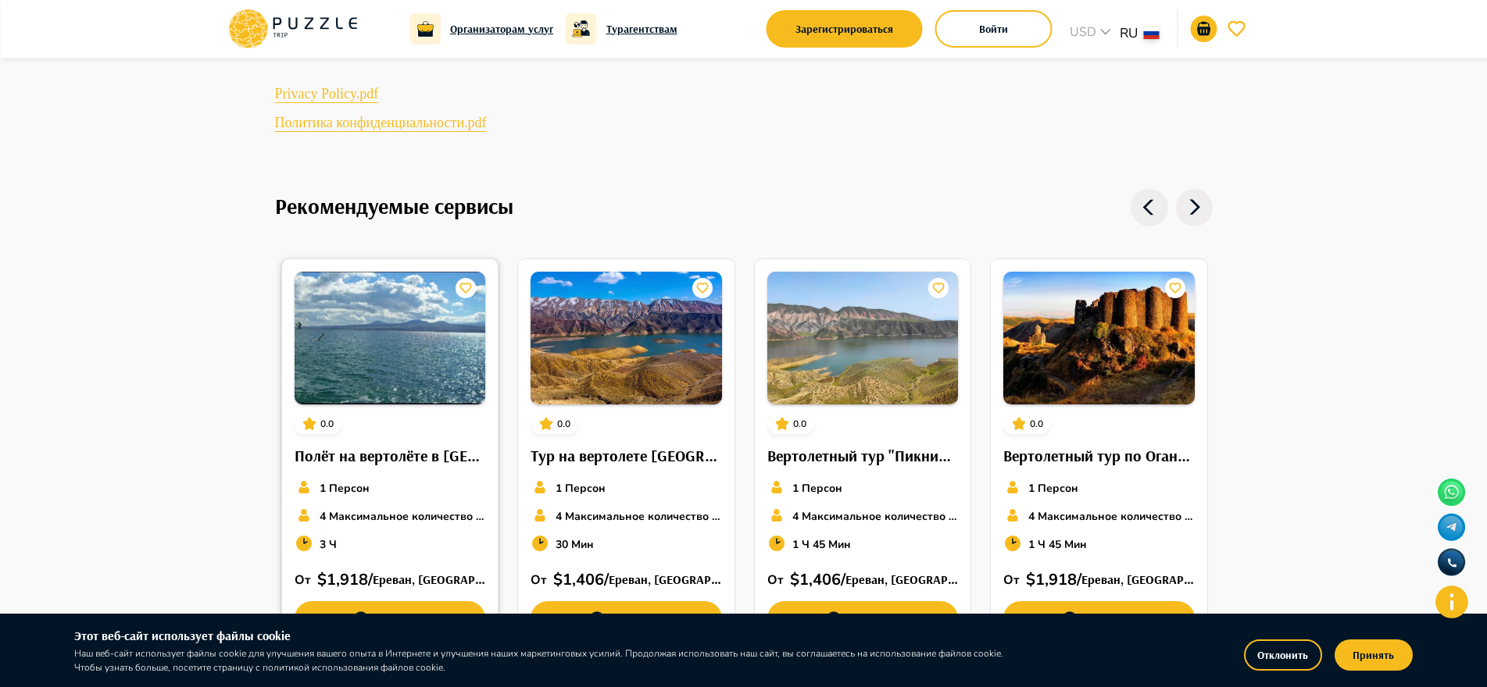
click at [376, 381] on img at bounding box center [390, 338] width 191 height 133
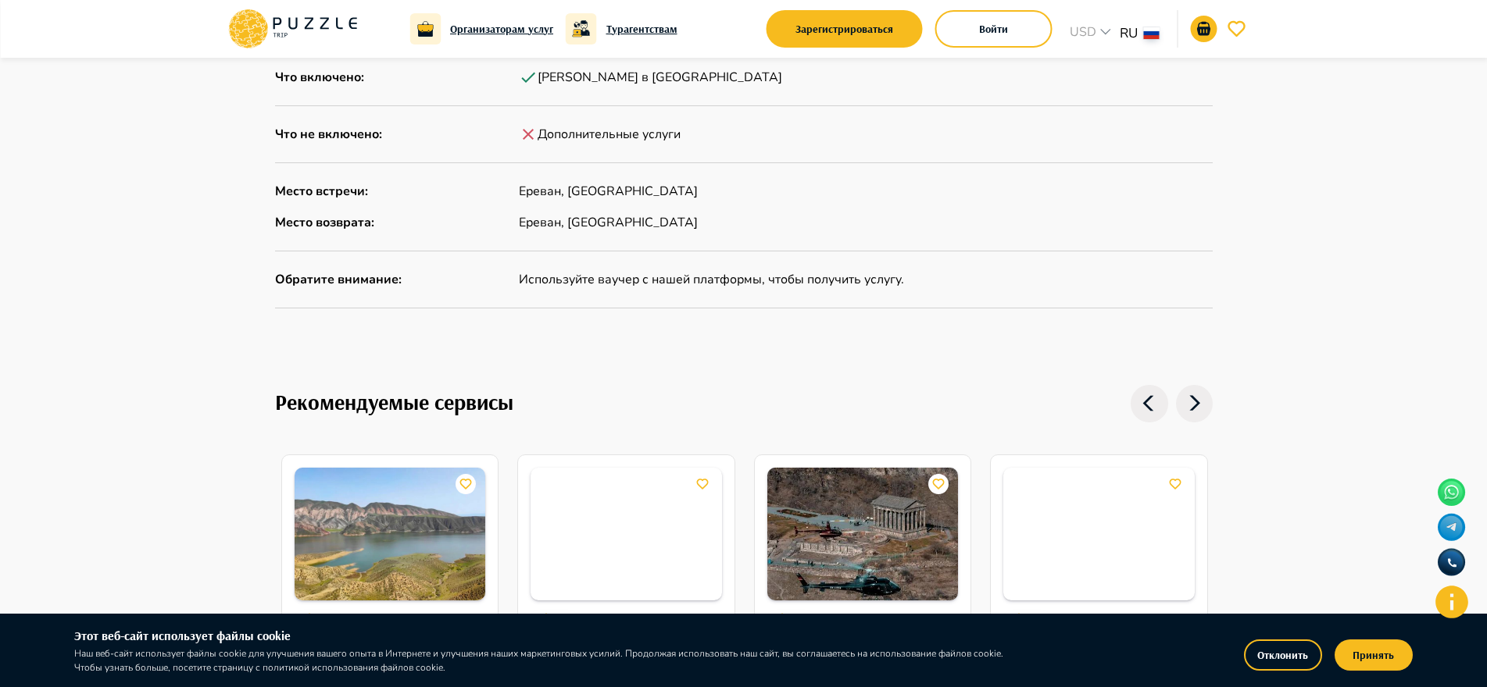
scroll to position [1252, 0]
